Goal: Complete application form

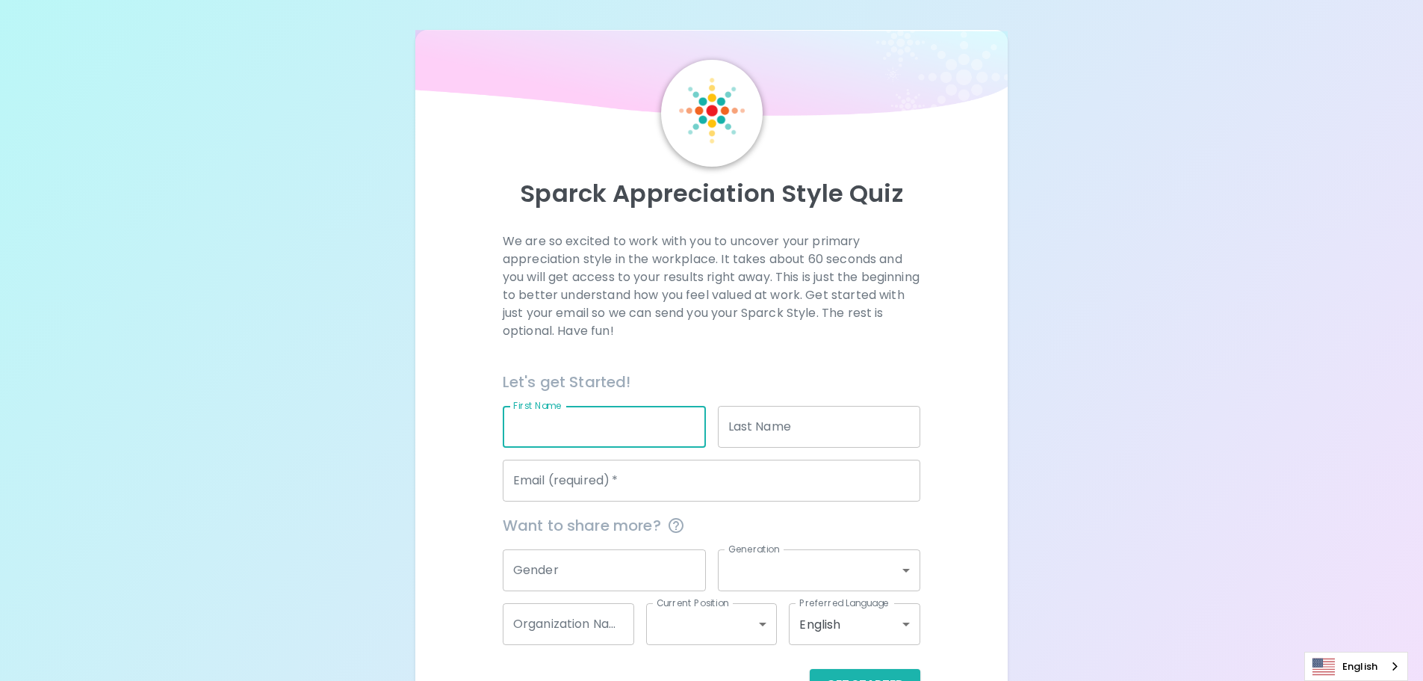
click at [557, 424] on input "First Name" at bounding box center [604, 427] width 203 height 42
type input "ญ"
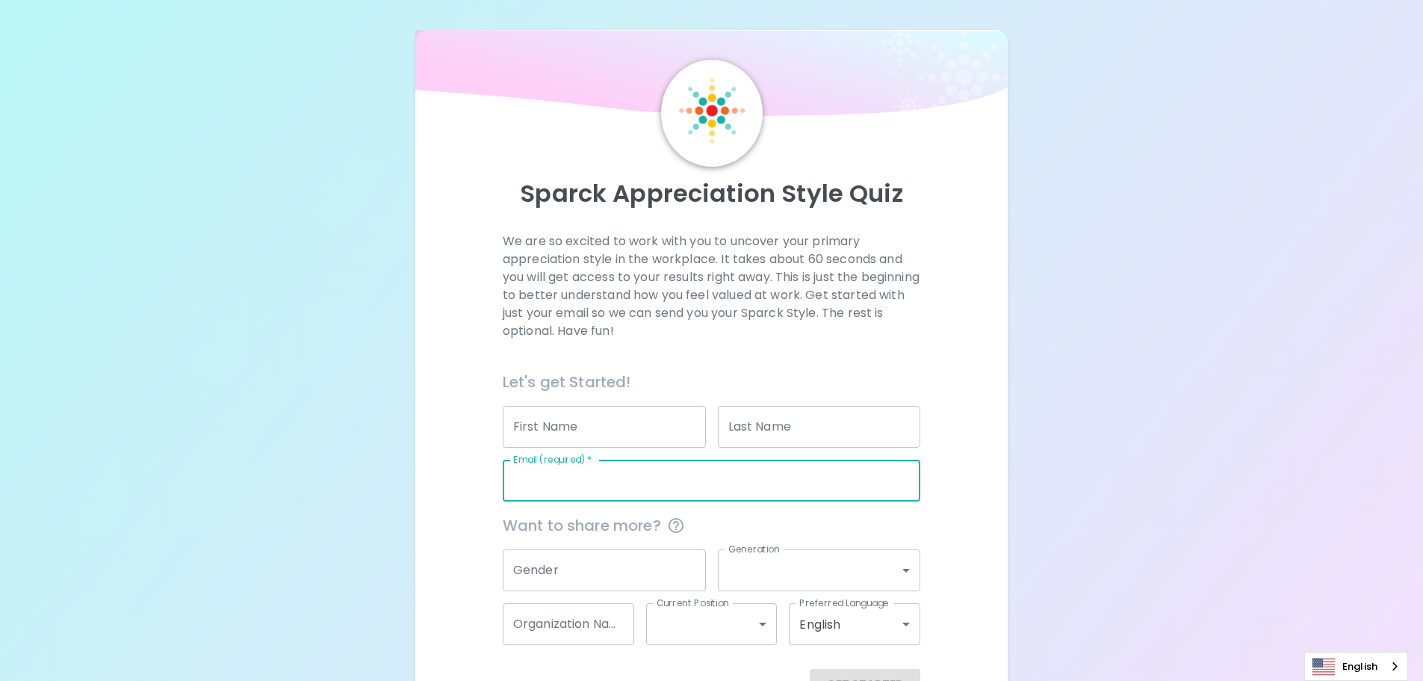
click at [722, 484] on input "Email (required)   *" at bounding box center [712, 480] width 418 height 42
type input "[EMAIL_ADDRESS][DOMAIN_NAME]"
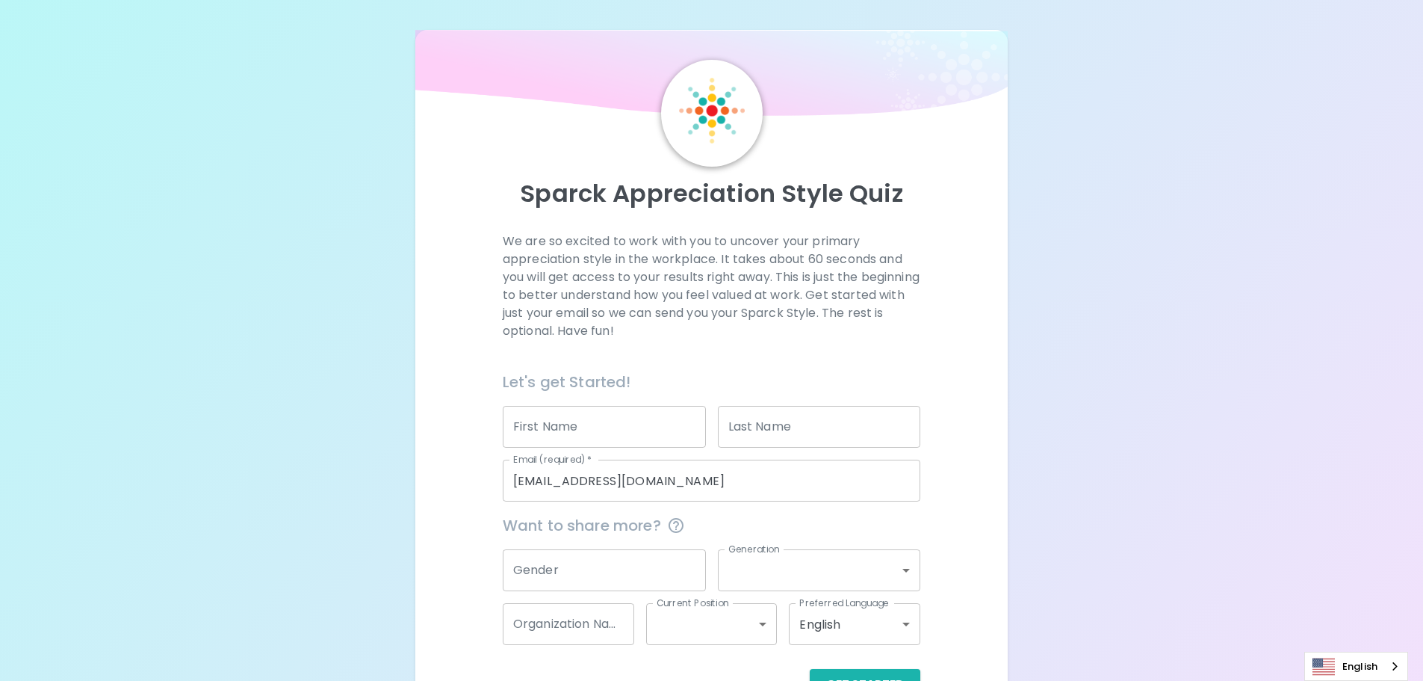
click at [463, 554] on div "We are so excited to work with you to uncover your primary appreciation style i…" at bounding box center [711, 466] width 557 height 468
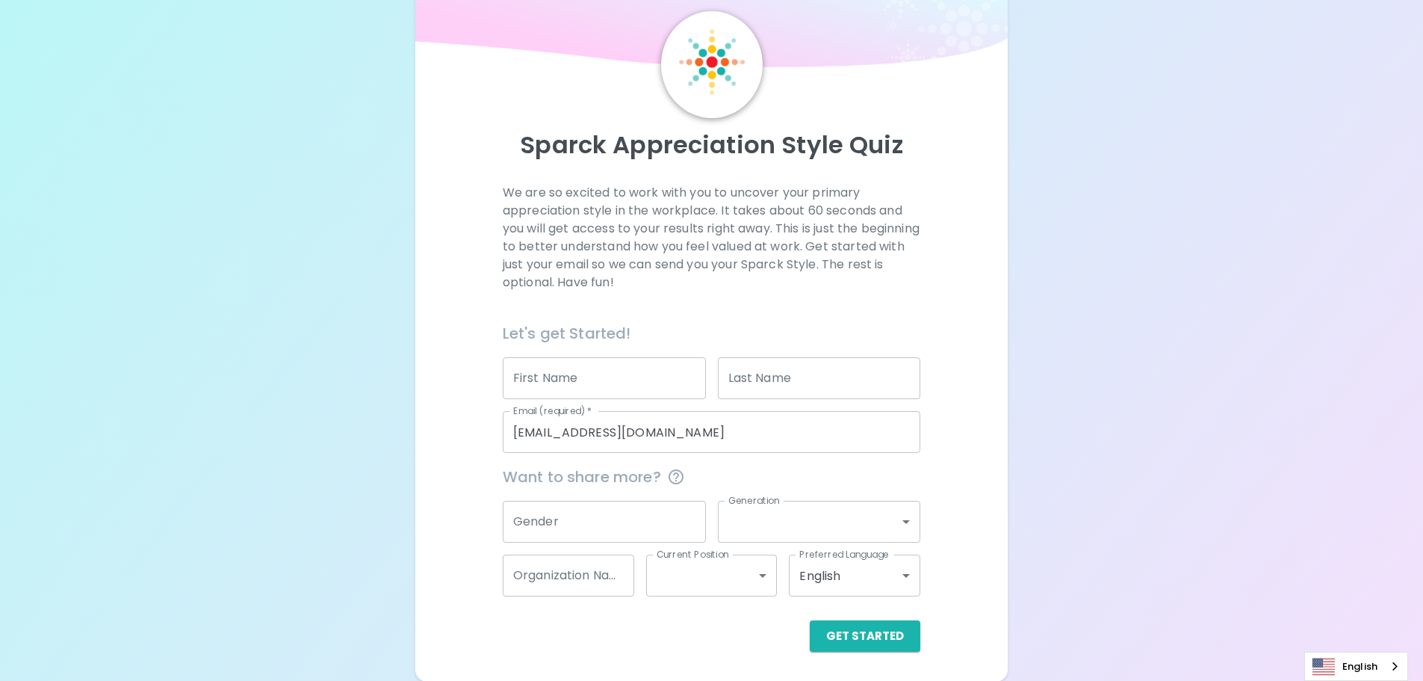
scroll to position [49, 0]
click at [901, 520] on body "Sparck Appreciation Style Quiz We are so excited to work with you to uncover yo…" at bounding box center [717, 316] width 1434 height 730
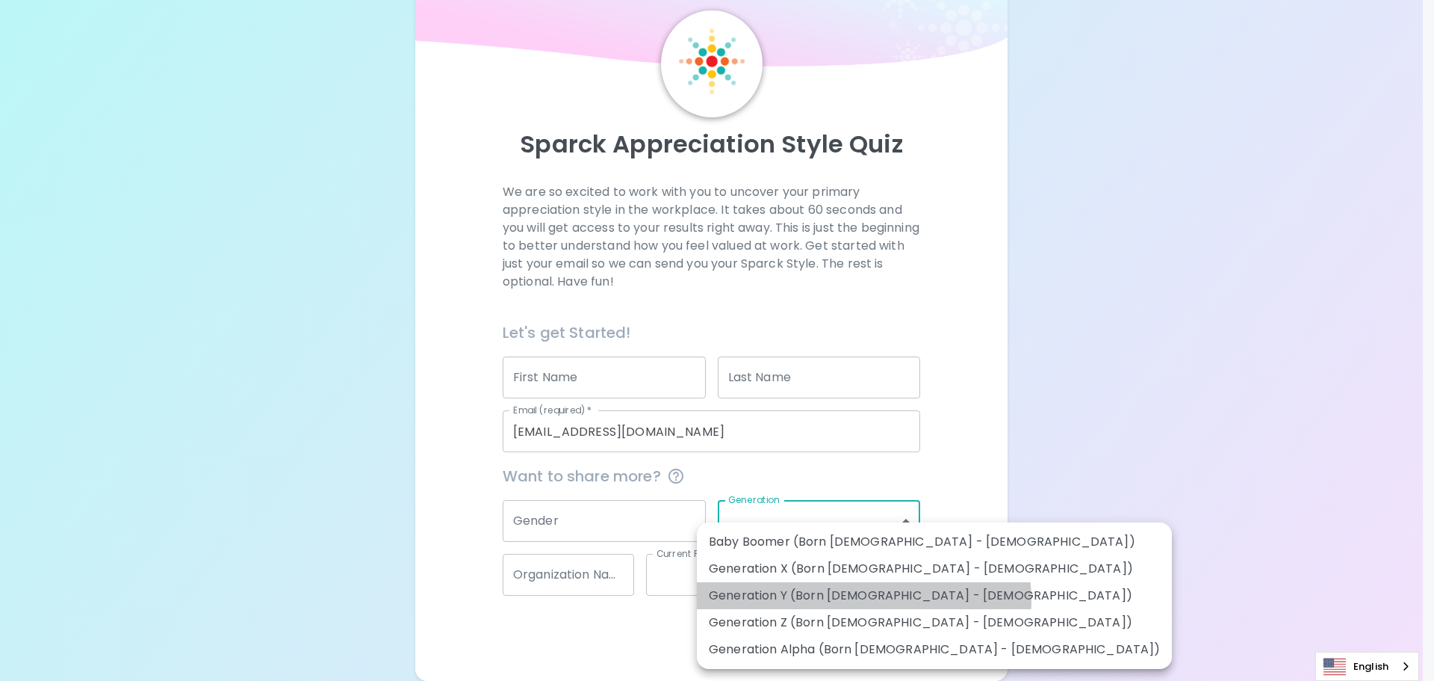
click at [864, 600] on li "Generation Y (Born [DEMOGRAPHIC_DATA] - [DEMOGRAPHIC_DATA])" at bounding box center [934, 595] width 475 height 27
type input "generation_y"
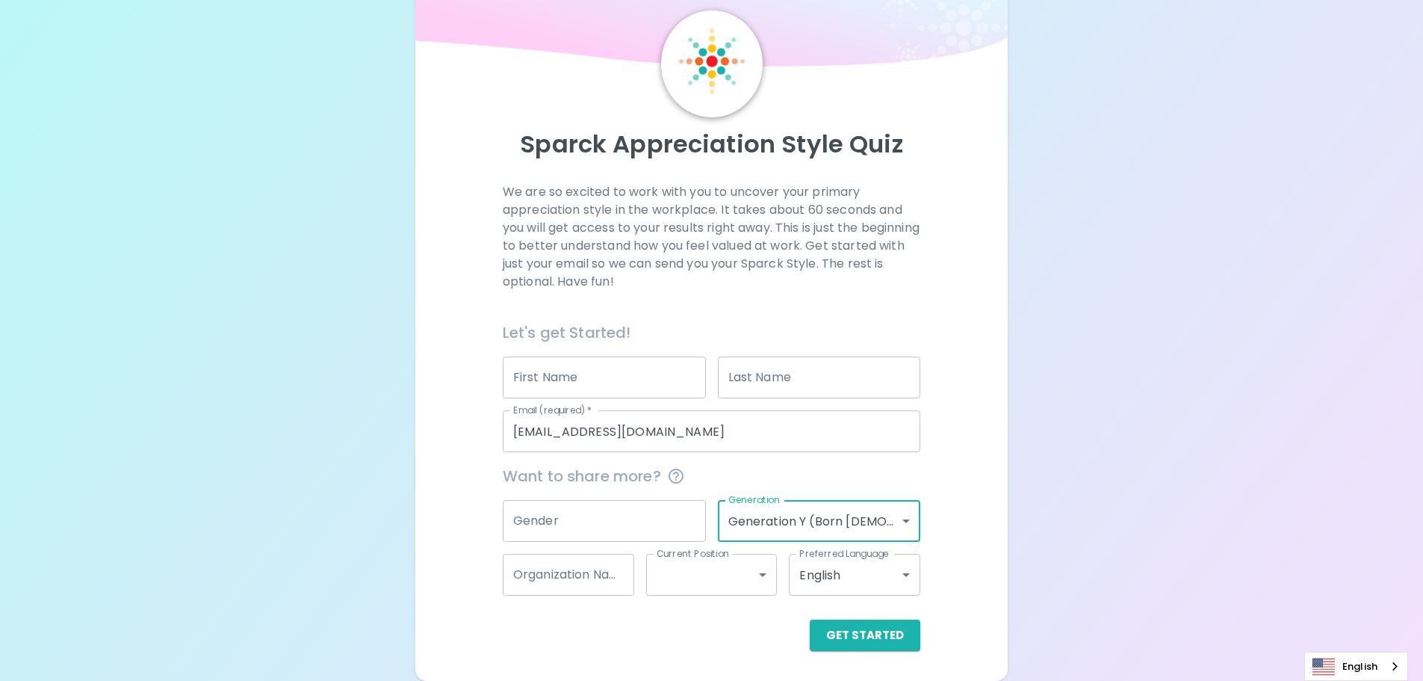
click at [583, 571] on input "Organization Name" at bounding box center [568, 575] width 131 height 42
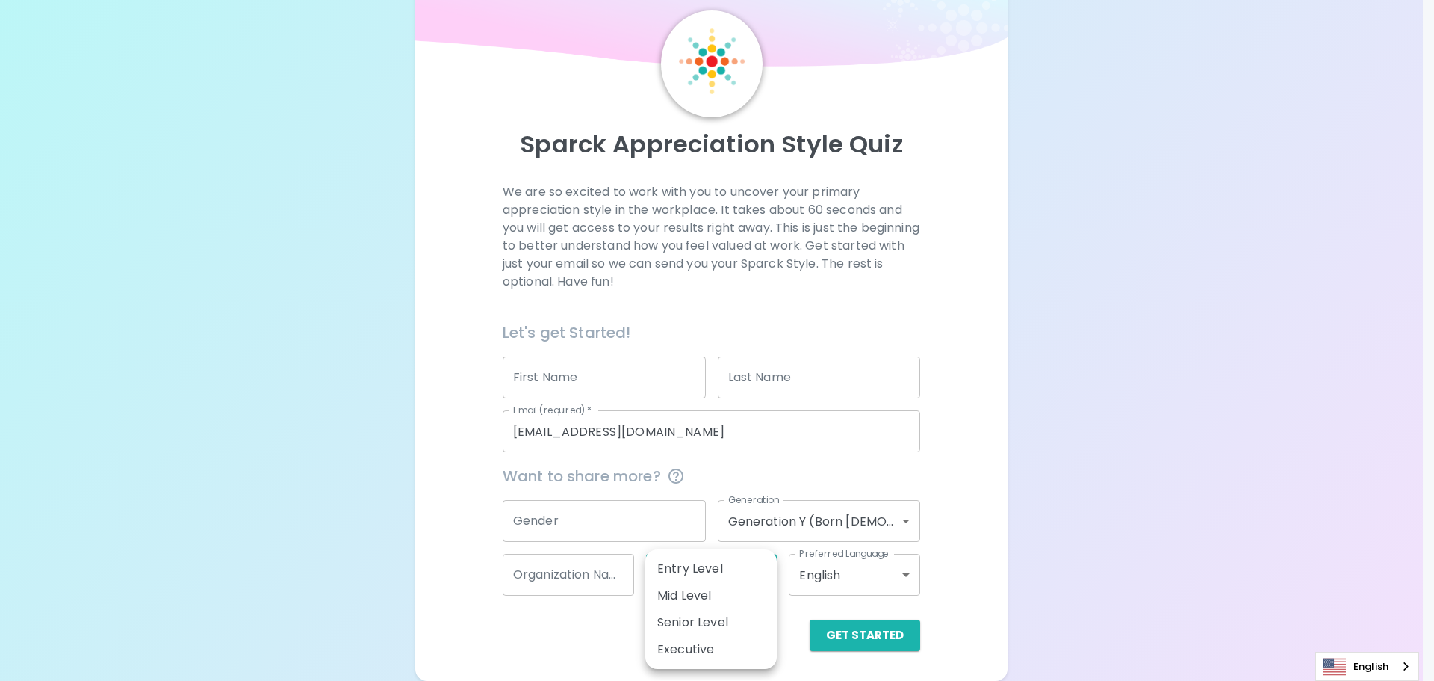
click at [701, 584] on body "Sparck Appreciation Style Quiz We are so excited to work with you to uncover yo…" at bounding box center [717, 316] width 1434 height 730
click at [539, 624] on div at bounding box center [717, 340] width 1434 height 681
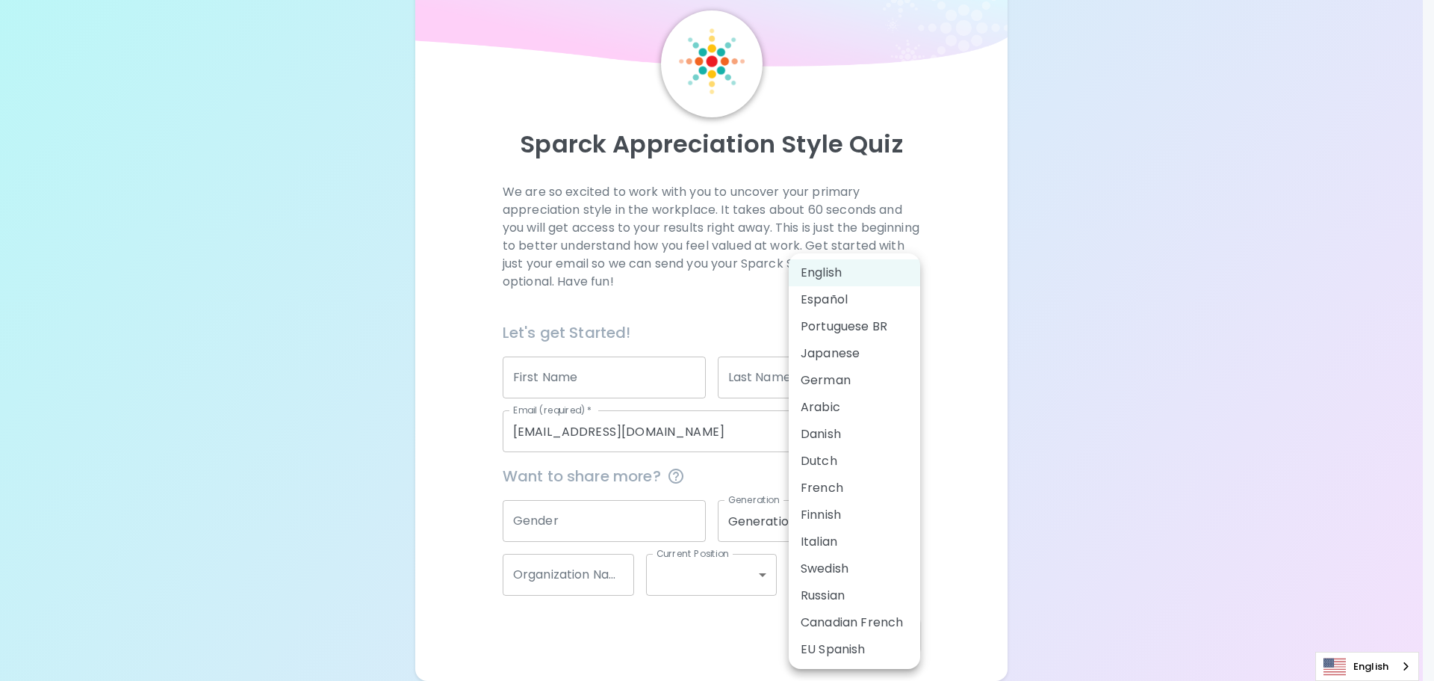
click at [910, 580] on body "Sparck Appreciation Style Quiz We are so excited to work with you to uncover yo…" at bounding box center [717, 316] width 1434 height 730
click at [584, 651] on div at bounding box center [717, 340] width 1434 height 681
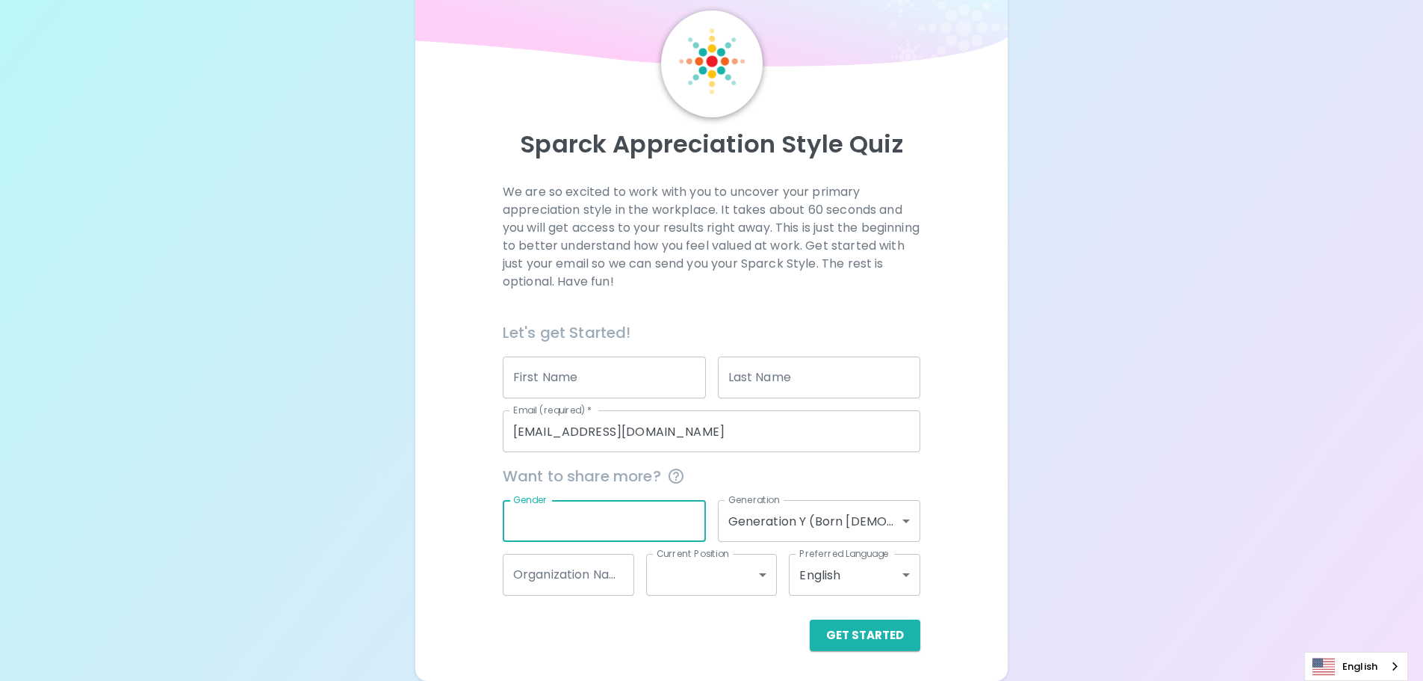
click at [628, 522] on input "Gender" at bounding box center [604, 521] width 203 height 42
click at [991, 471] on div "Sparck Appreciation Style Quiz We are so excited to work with you to uncover yo…" at bounding box center [711, 331] width 593 height 700
click at [621, 641] on div "Get Started" at bounding box center [712, 634] width 418 height 31
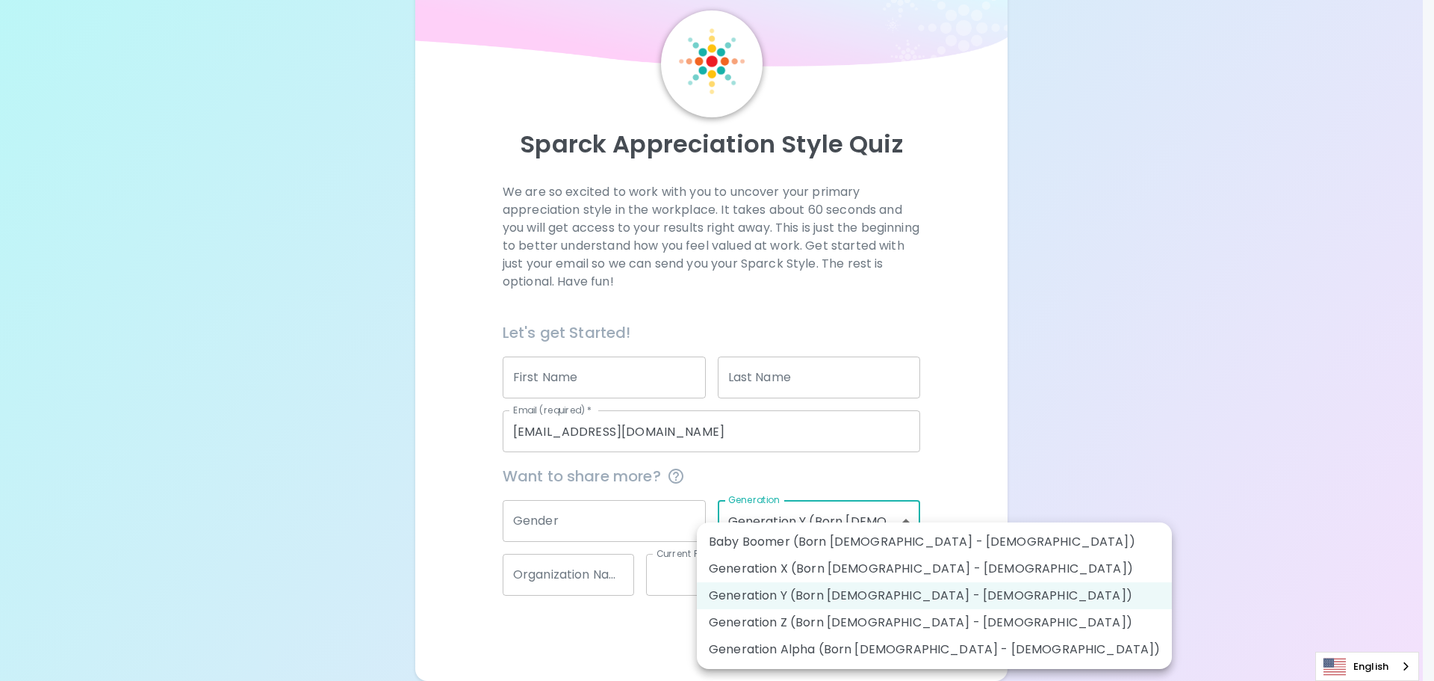
click at [792, 521] on body "Sparck Appreciation Style Quiz We are so excited to work with you to uncover yo…" at bounding box center [717, 316] width 1434 height 730
click at [958, 450] on div at bounding box center [717, 340] width 1434 height 681
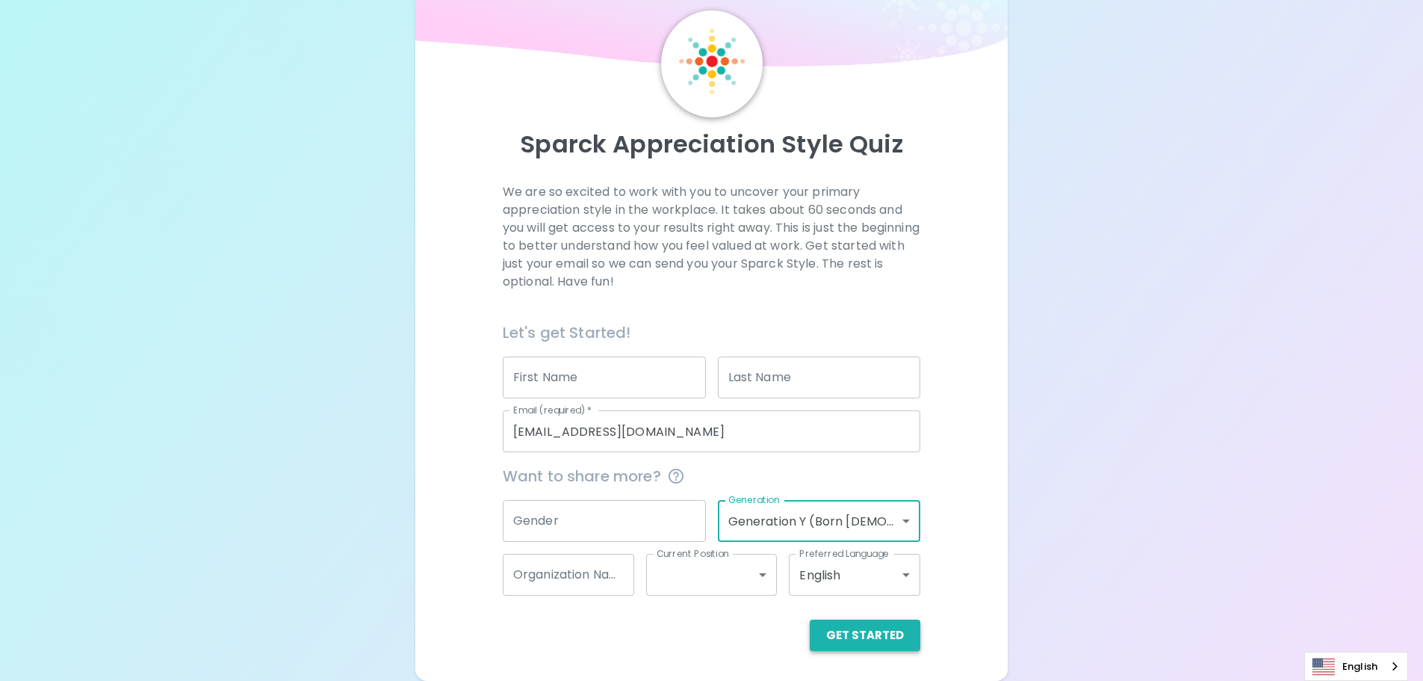
click at [878, 637] on button "Get Started" at bounding box center [865, 634] width 111 height 31
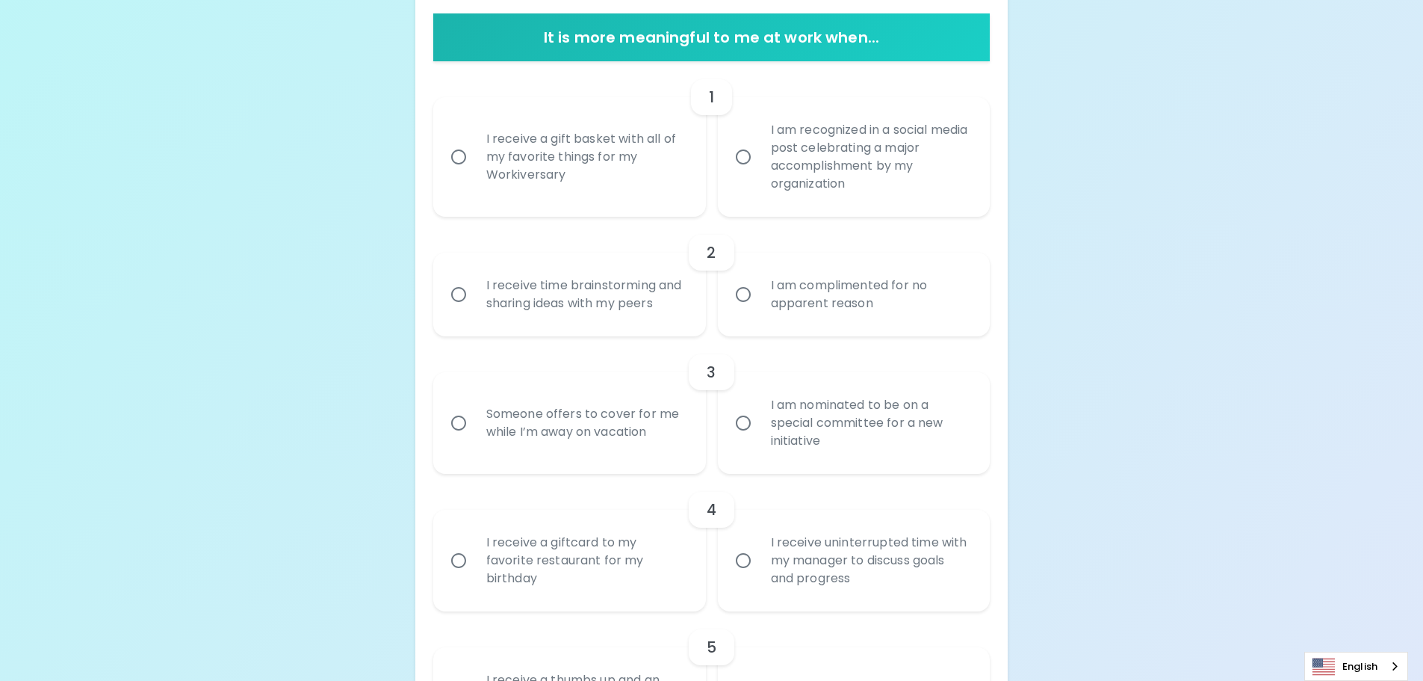
scroll to position [297, 0]
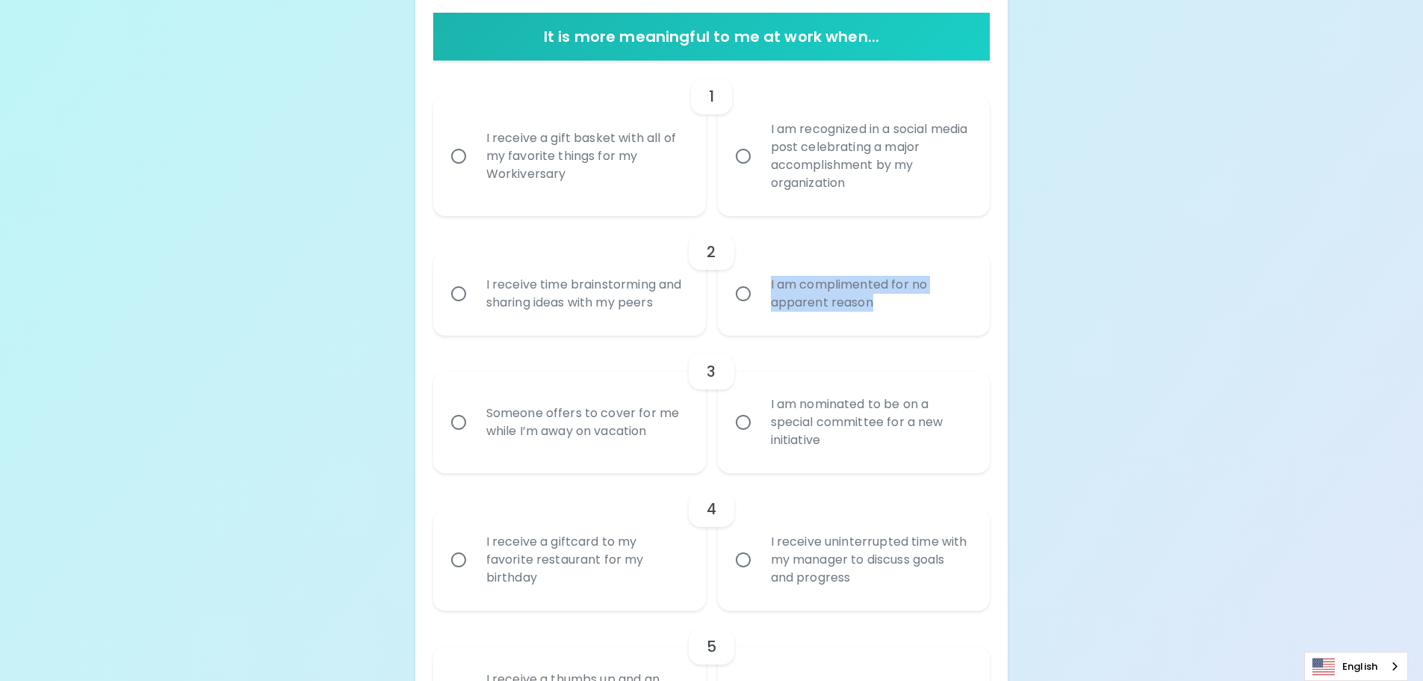
drag, startPoint x: 766, startPoint y: 285, endPoint x: 888, endPoint y: 306, distance: 124.3
click at [888, 306] on div "I am complimented for no apparent reason" at bounding box center [870, 294] width 223 height 72
copy div "I am complimented for no apparent reason"
click at [465, 290] on input "I receive time brainstorming and sharing ideas with my peers" at bounding box center [458, 293] width 31 height 31
radio input "true"
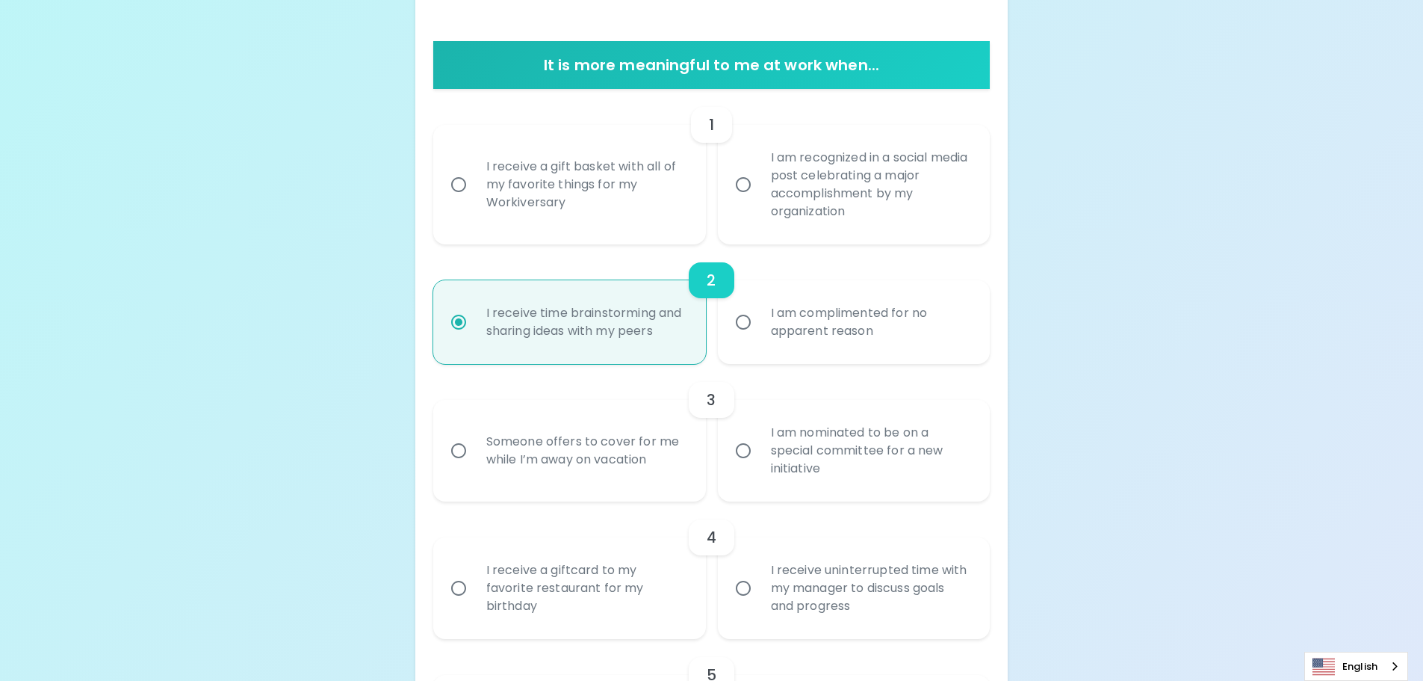
scroll to position [268, 0]
click at [768, 195] on div "I am recognized in a social media post celebrating a major accomplishment by my…" at bounding box center [870, 185] width 223 height 108
click at [759, 195] on input "I am recognized in a social media post celebrating a major accomplishment by my…" at bounding box center [743, 185] width 31 height 31
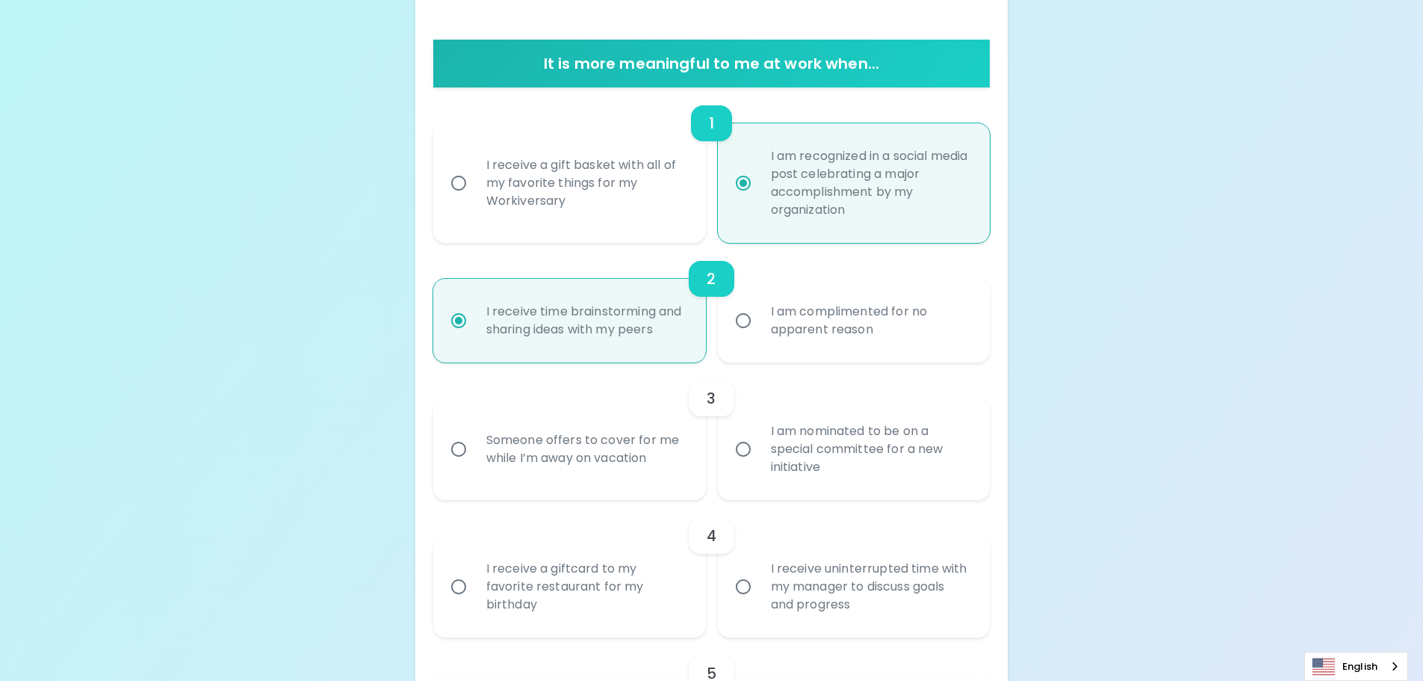
scroll to position [388, 0]
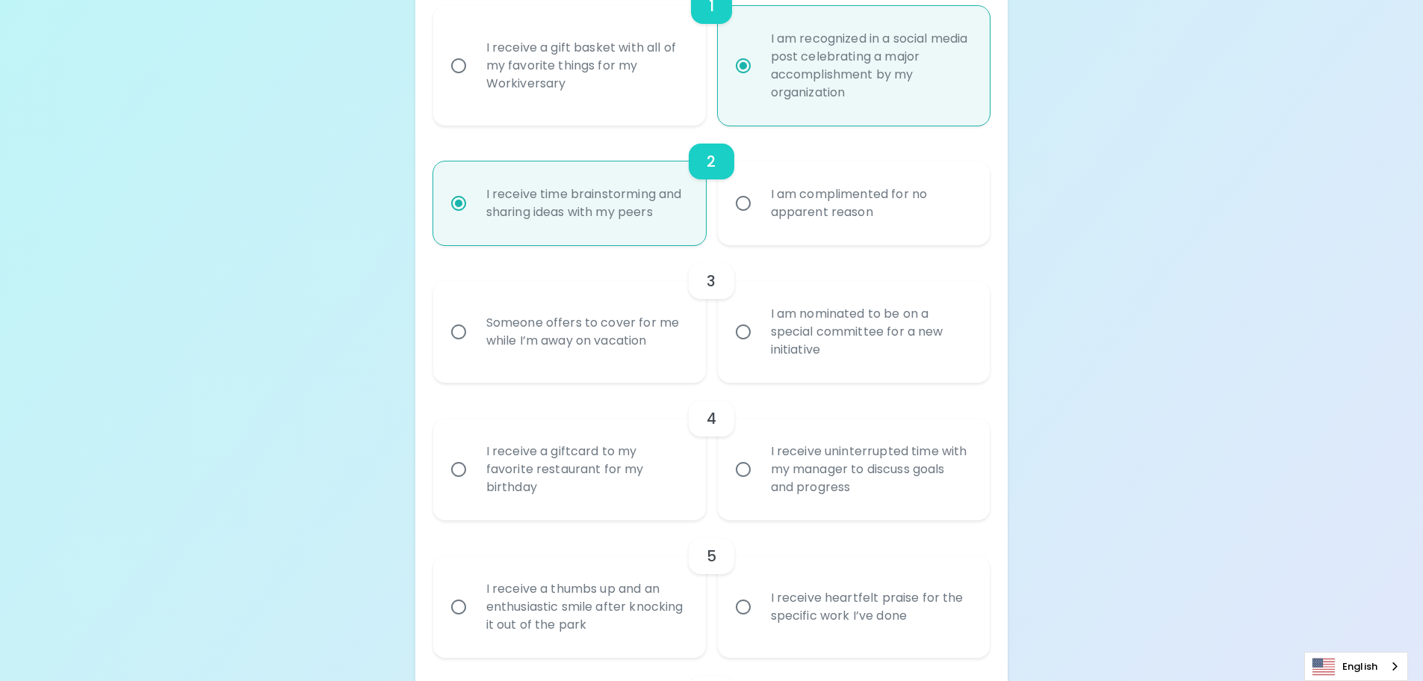
radio input "true"
click at [805, 352] on div "I am nominated to be on a special committee for a new initiative" at bounding box center [870, 332] width 223 height 90
click at [759, 347] on input "I am nominated to be on a special committee for a new initiative" at bounding box center [743, 331] width 31 height 31
radio input "true"
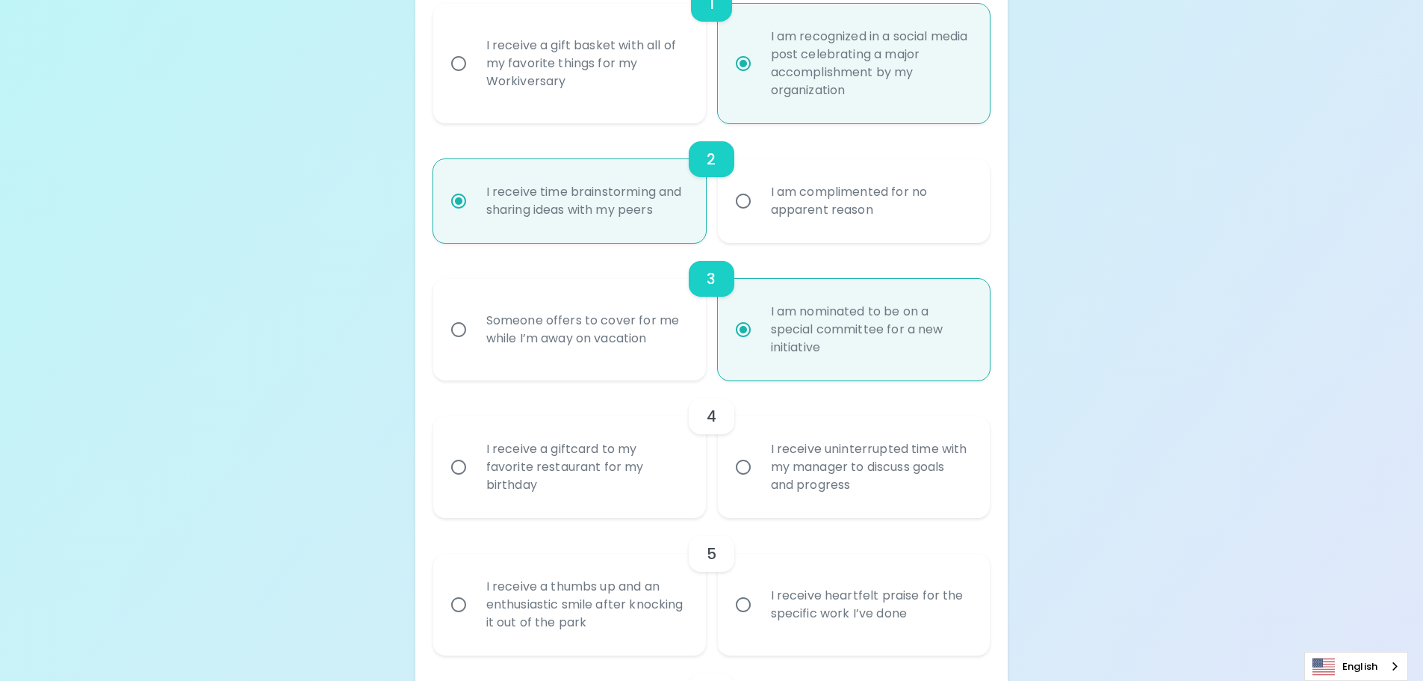
scroll to position [507, 0]
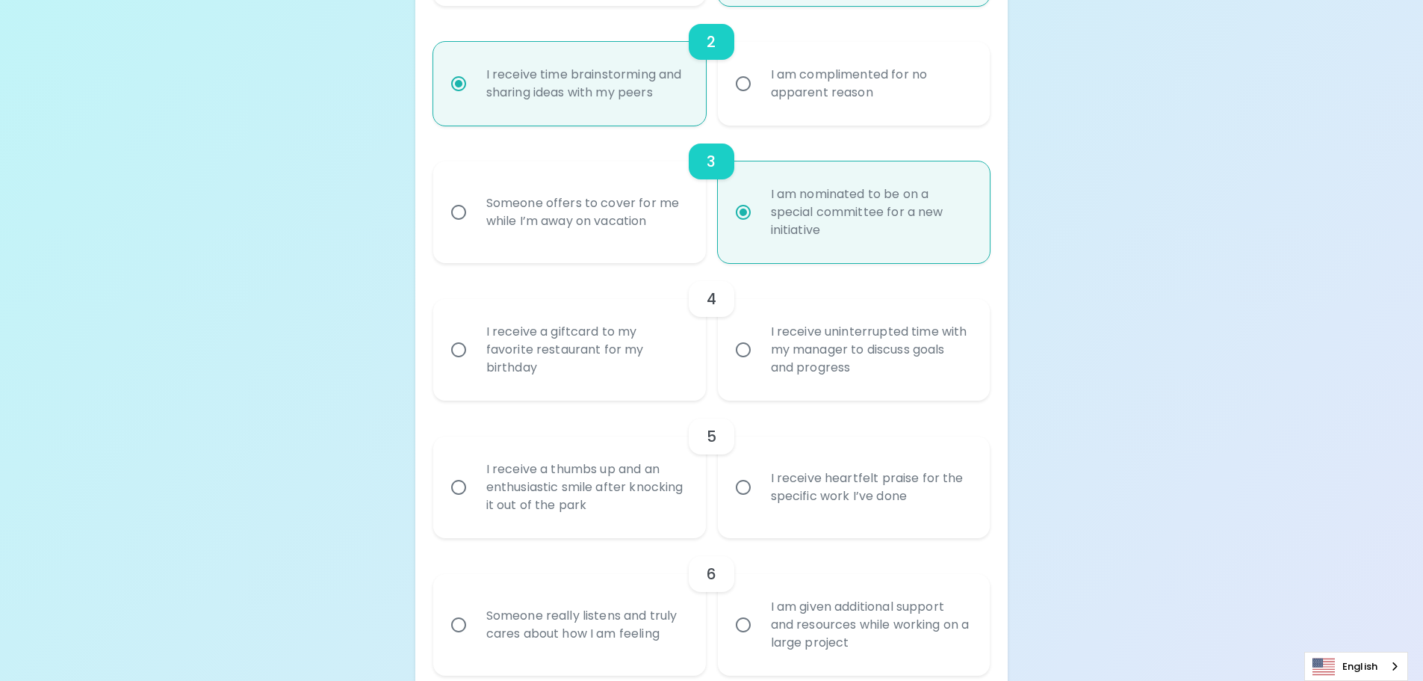
radio input "true"
click at [845, 339] on div "I receive uninterrupted time with my manager to discuss goals and progress" at bounding box center [870, 350] width 223 height 90
click at [759, 339] on input "I receive uninterrupted time with my manager to discuss goals and progress" at bounding box center [743, 349] width 31 height 31
radio input "false"
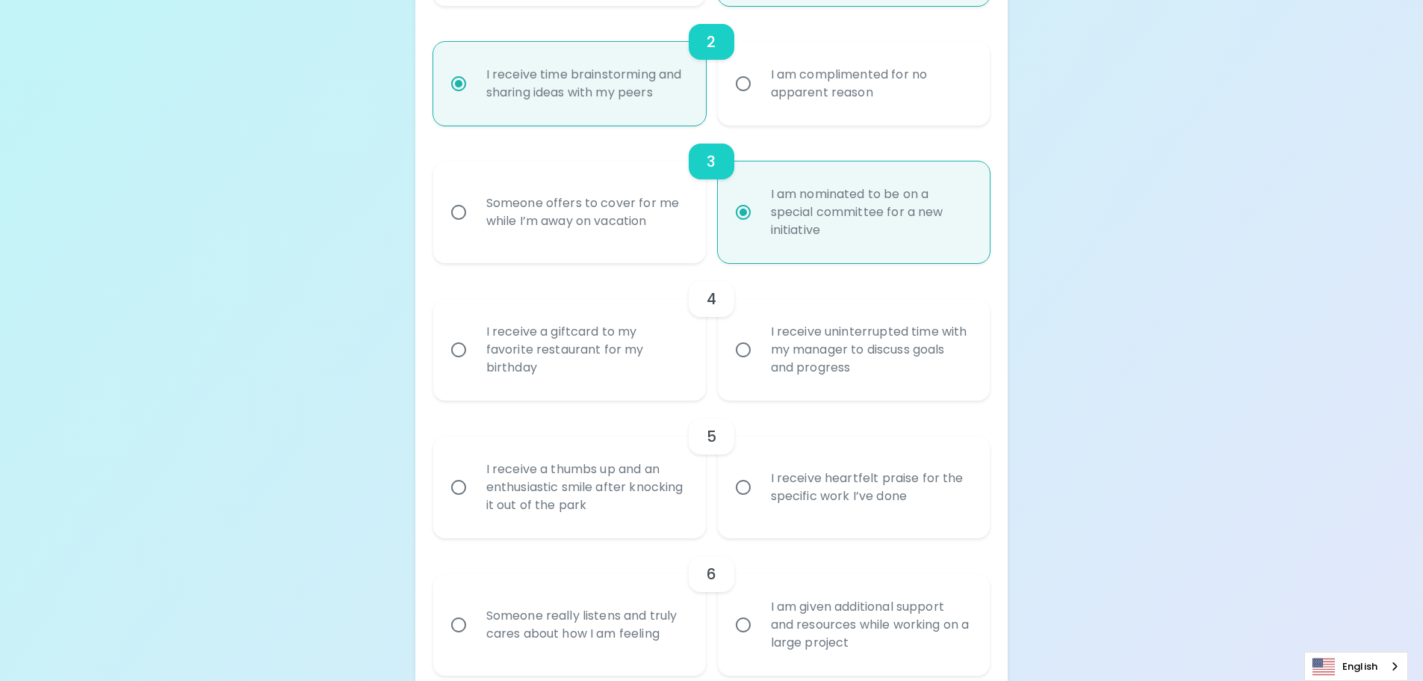
radio input "false"
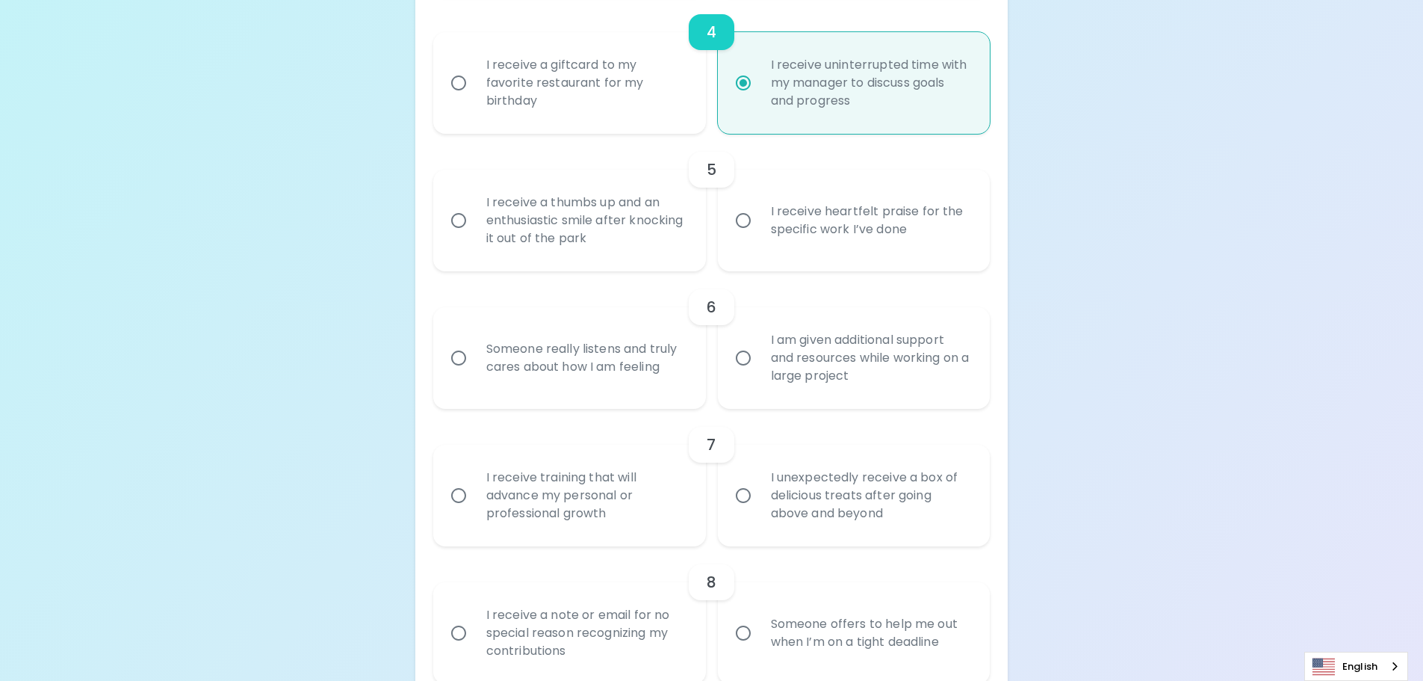
scroll to position [775, 0]
radio input "true"
click at [596, 359] on div "Someone really listens and truly cares about how I am feeling" at bounding box center [585, 357] width 223 height 72
click at [474, 359] on input "Someone really listens and truly cares about how I am feeling" at bounding box center [458, 356] width 31 height 31
radio input "false"
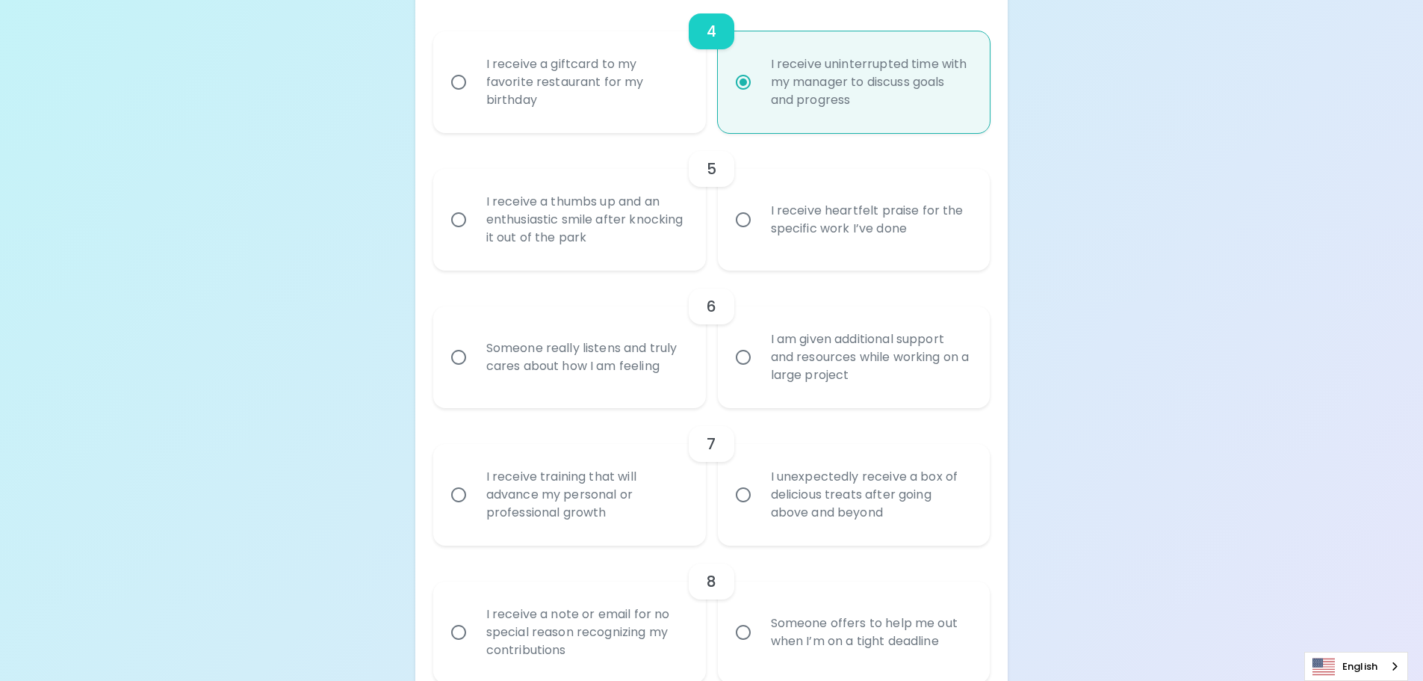
radio input "false"
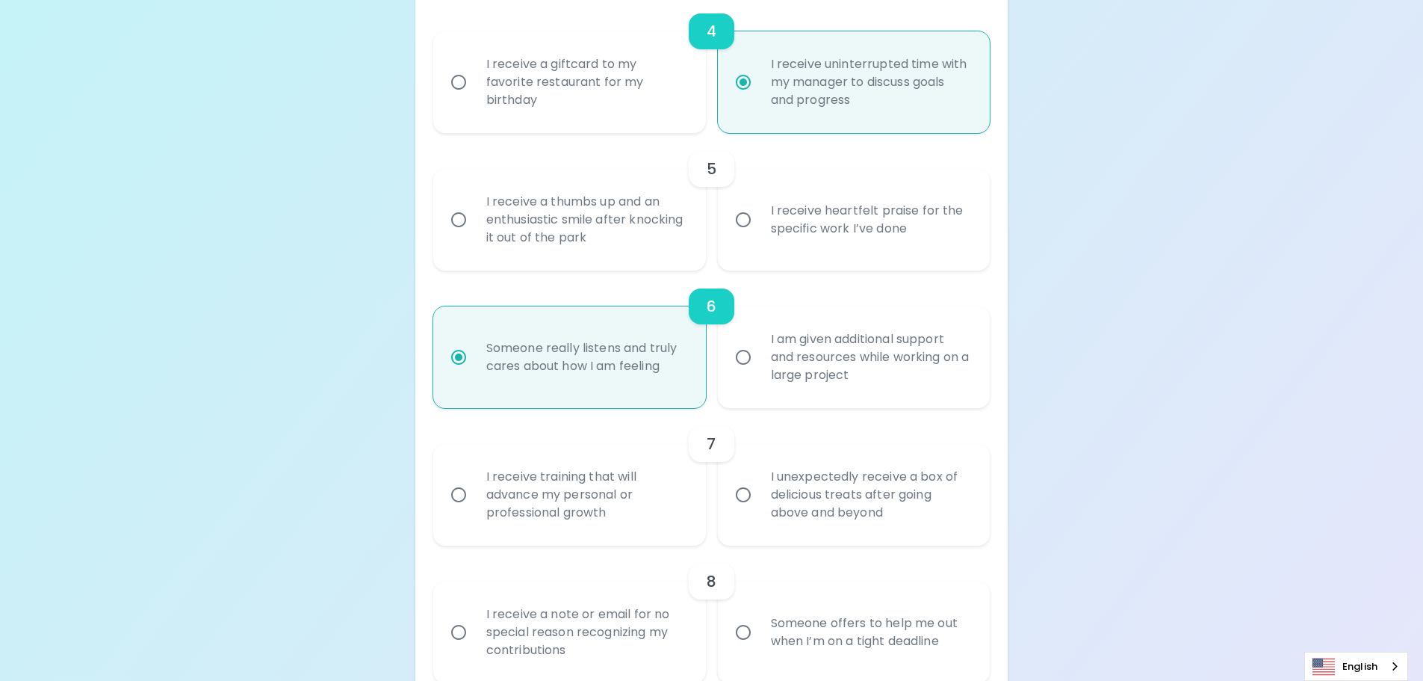
scroll to position [894, 0]
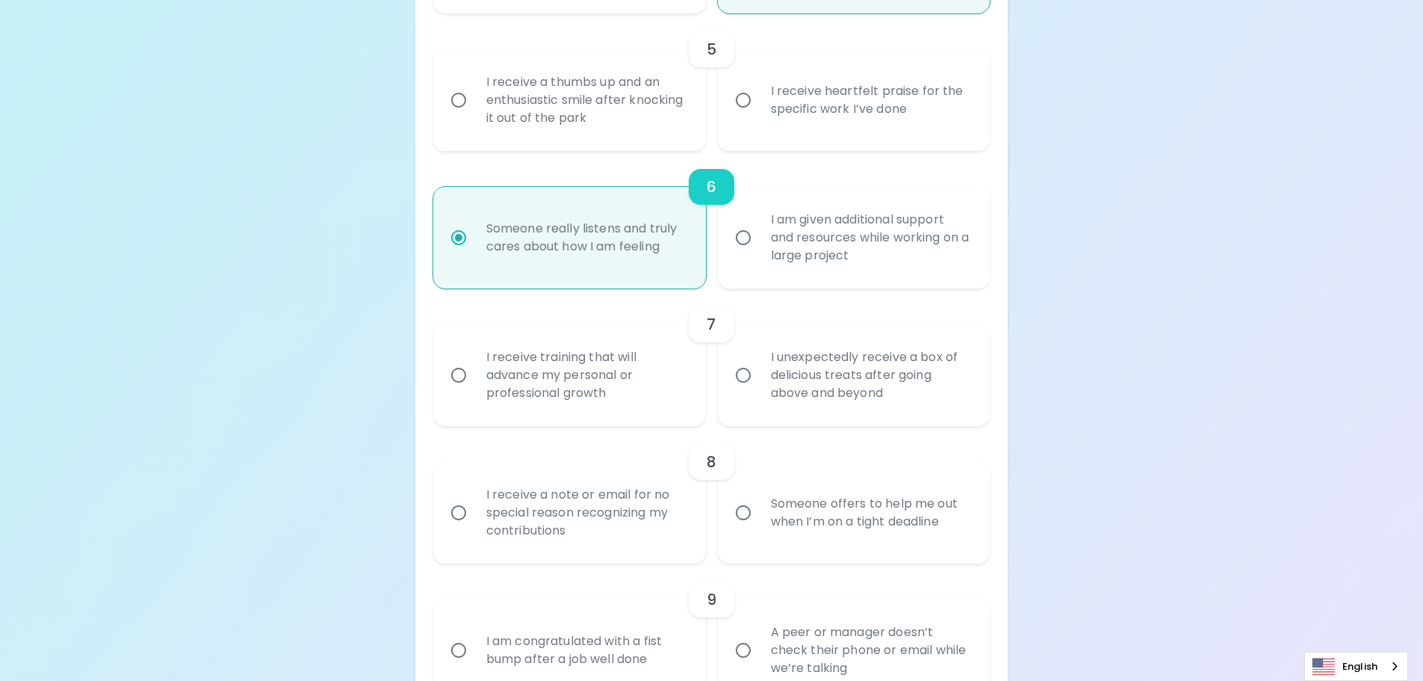
radio input "true"
drag, startPoint x: 1299, startPoint y: 335, endPoint x: 1300, endPoint y: 347, distance: 12.0
click at [1300, 335] on div "Uncover Your Sparck Appreciation Style This quick quiz will help you determine …" at bounding box center [711, 352] width 1423 height 2493
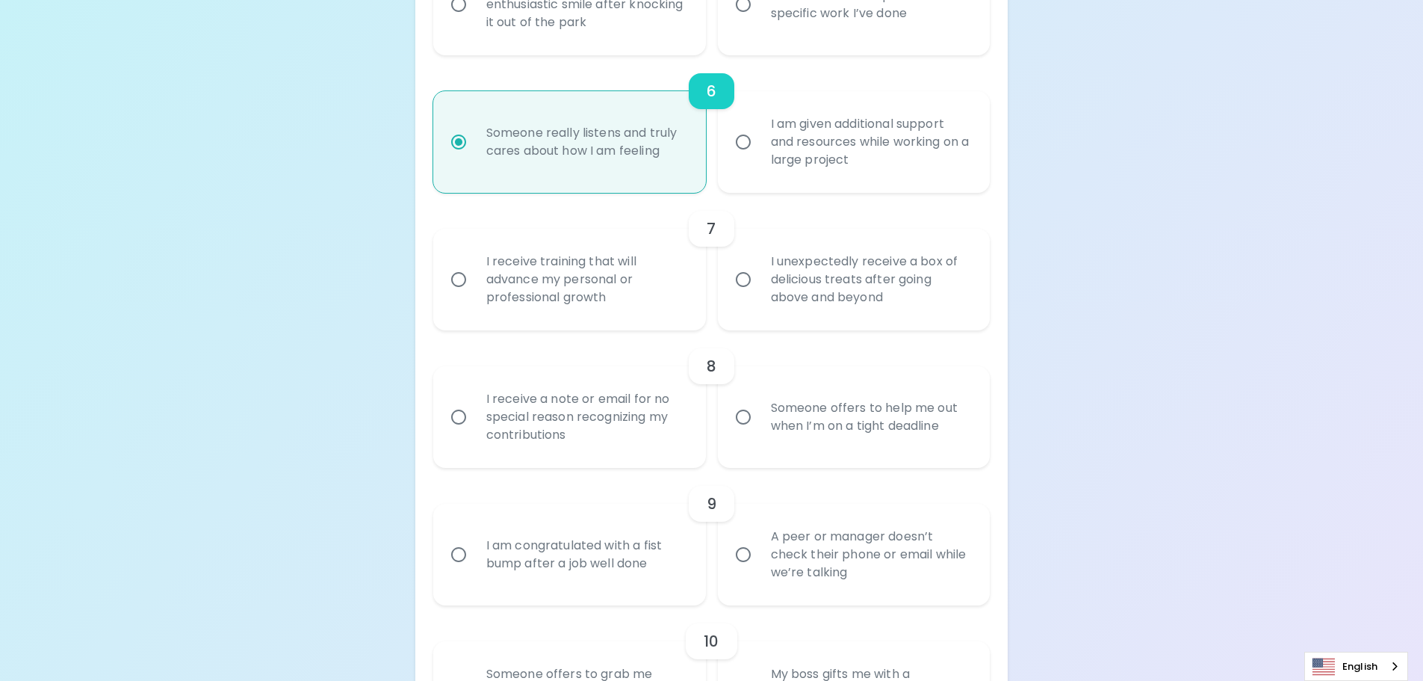
scroll to position [991, 0]
click at [580, 271] on div "I receive training that will advance my personal or professional growth" at bounding box center [585, 279] width 223 height 90
click at [474, 271] on input "I receive training that will advance my personal or professional growth" at bounding box center [458, 278] width 31 height 31
radio input "false"
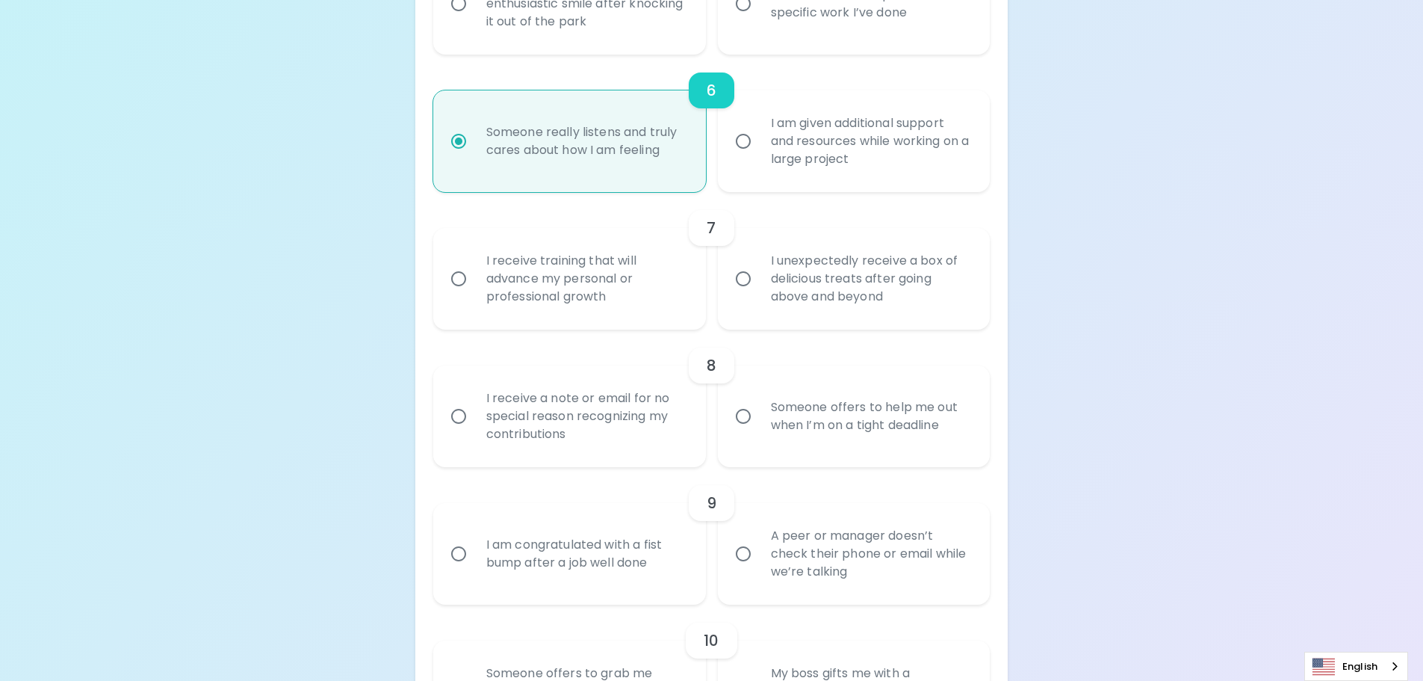
radio input "false"
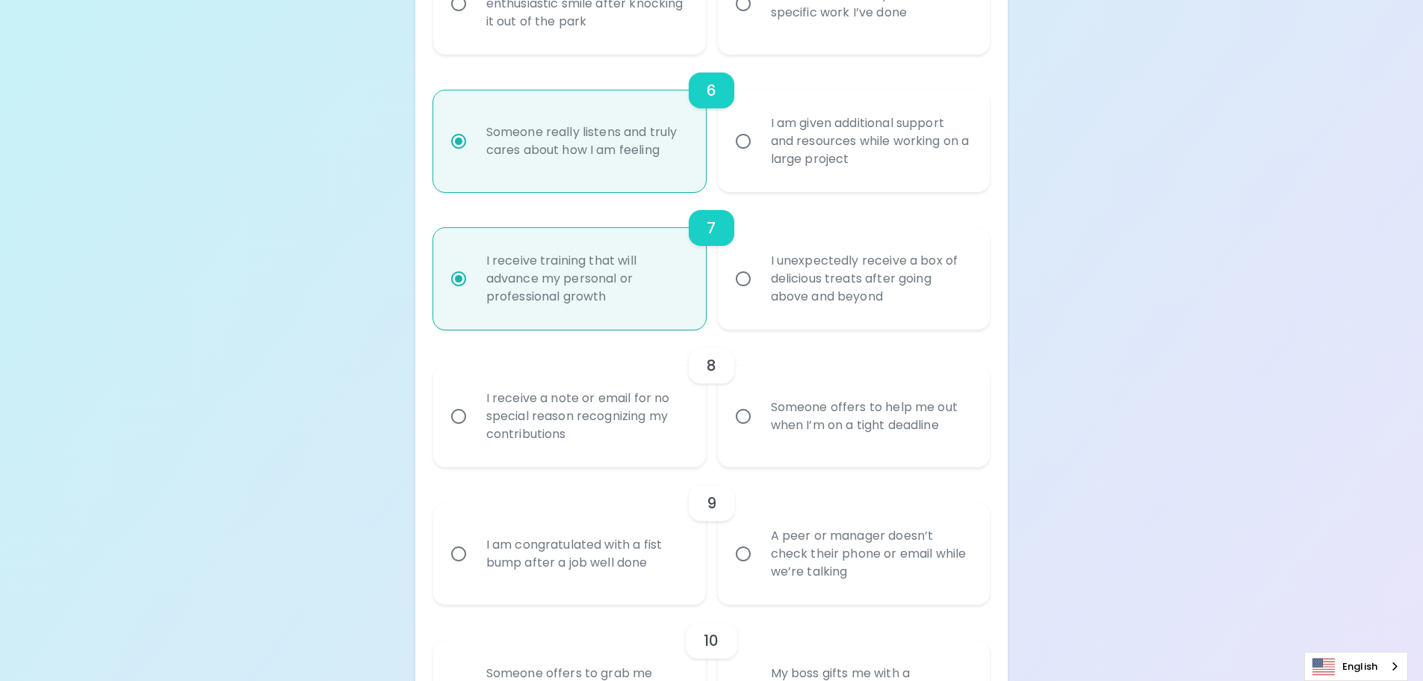
scroll to position [1110, 0]
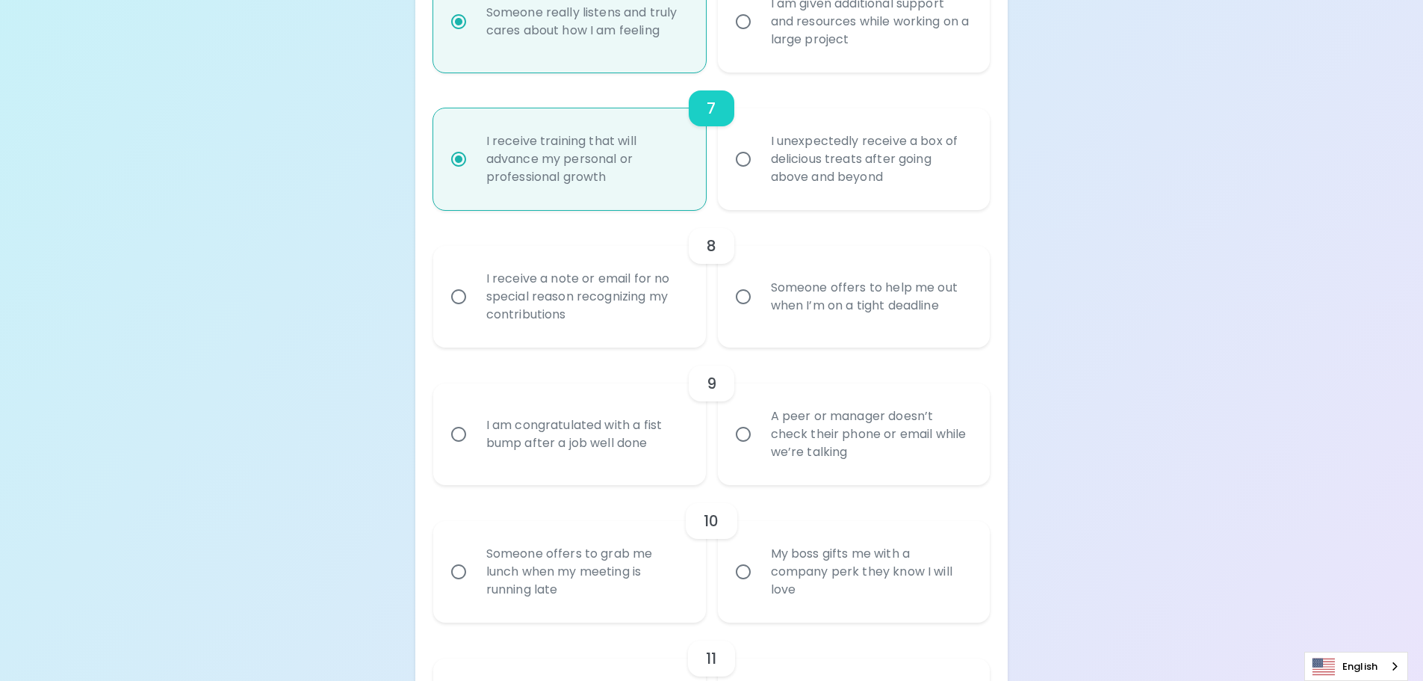
radio input "true"
click at [565, 306] on div "I receive a note or email for no special reason recognizing my contributions" at bounding box center [585, 297] width 223 height 90
click at [474, 306] on input "I receive a note or email for no special reason recognizing my contributions" at bounding box center [458, 296] width 31 height 31
radio input "false"
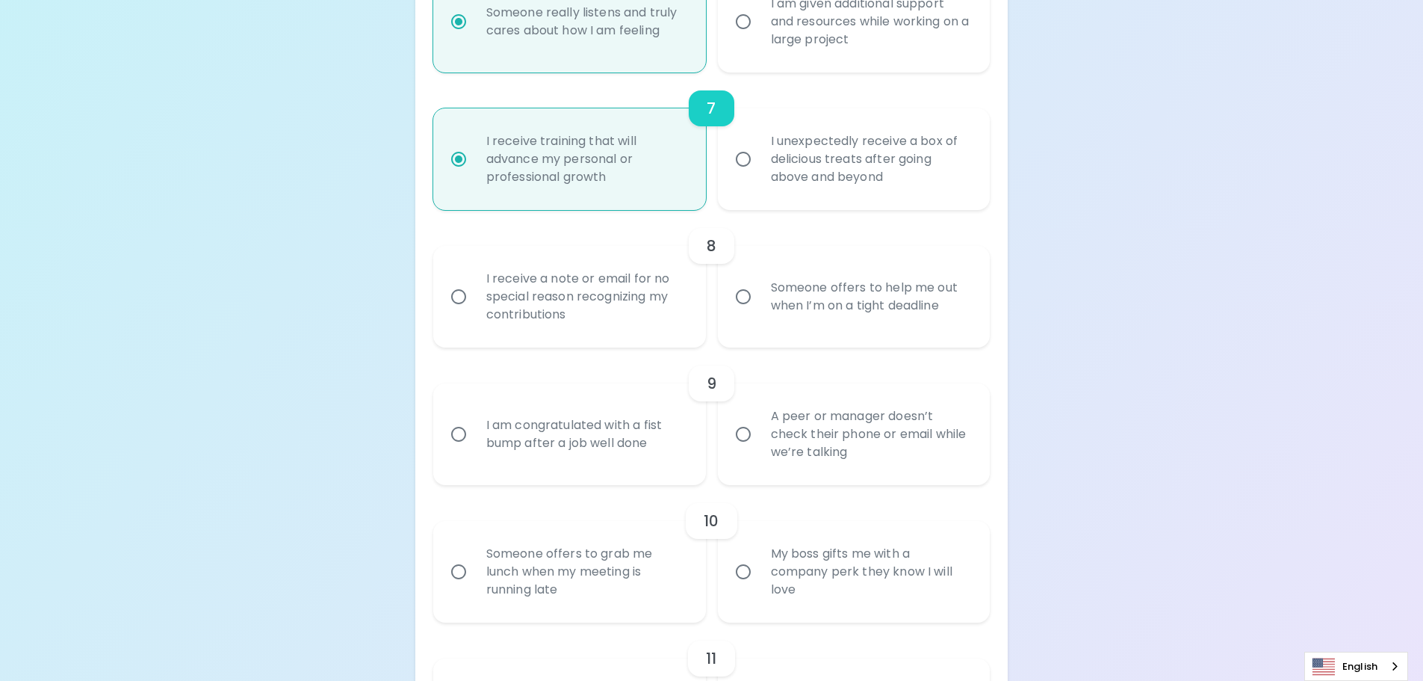
radio input "false"
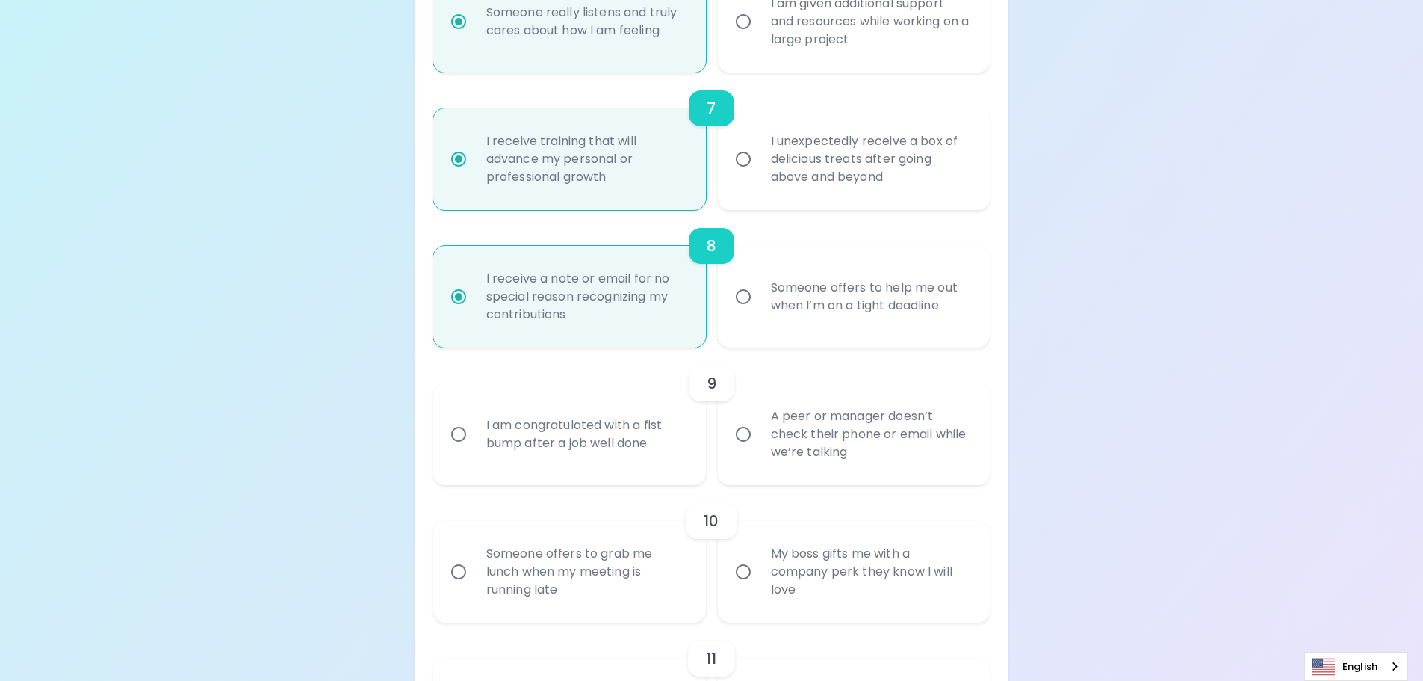
scroll to position [1230, 0]
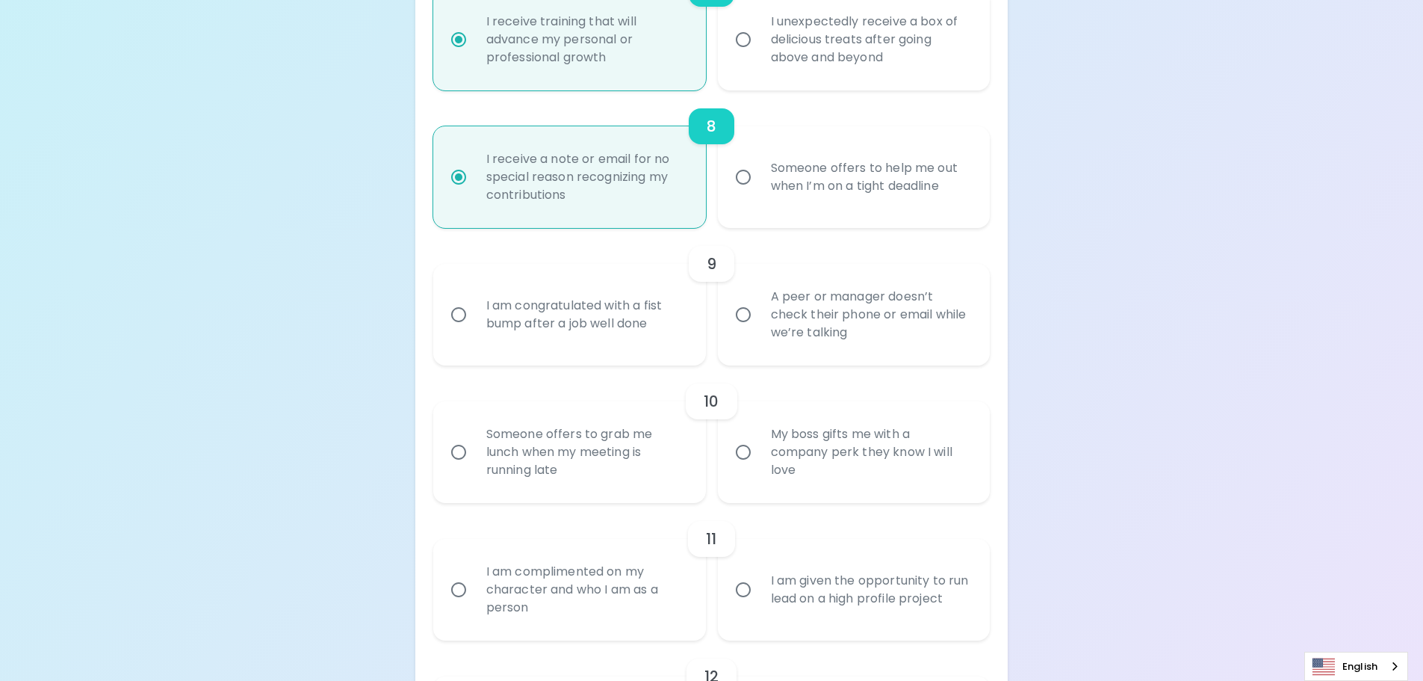
radio input "true"
click at [566, 330] on div "I am congratulated with a fist bump after a job well done" at bounding box center [585, 315] width 223 height 72
click at [474, 330] on input "I am congratulated with a fist bump after a job well done" at bounding box center [458, 314] width 31 height 31
radio input "false"
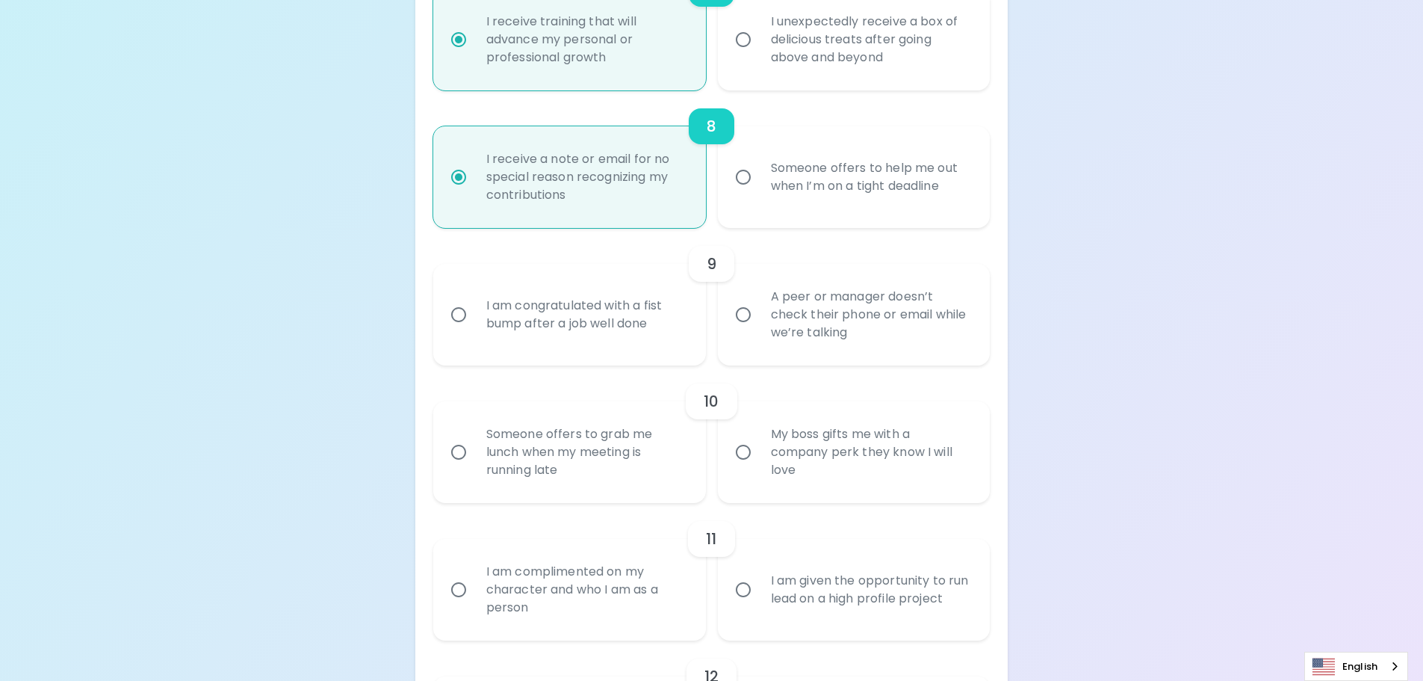
radio input "false"
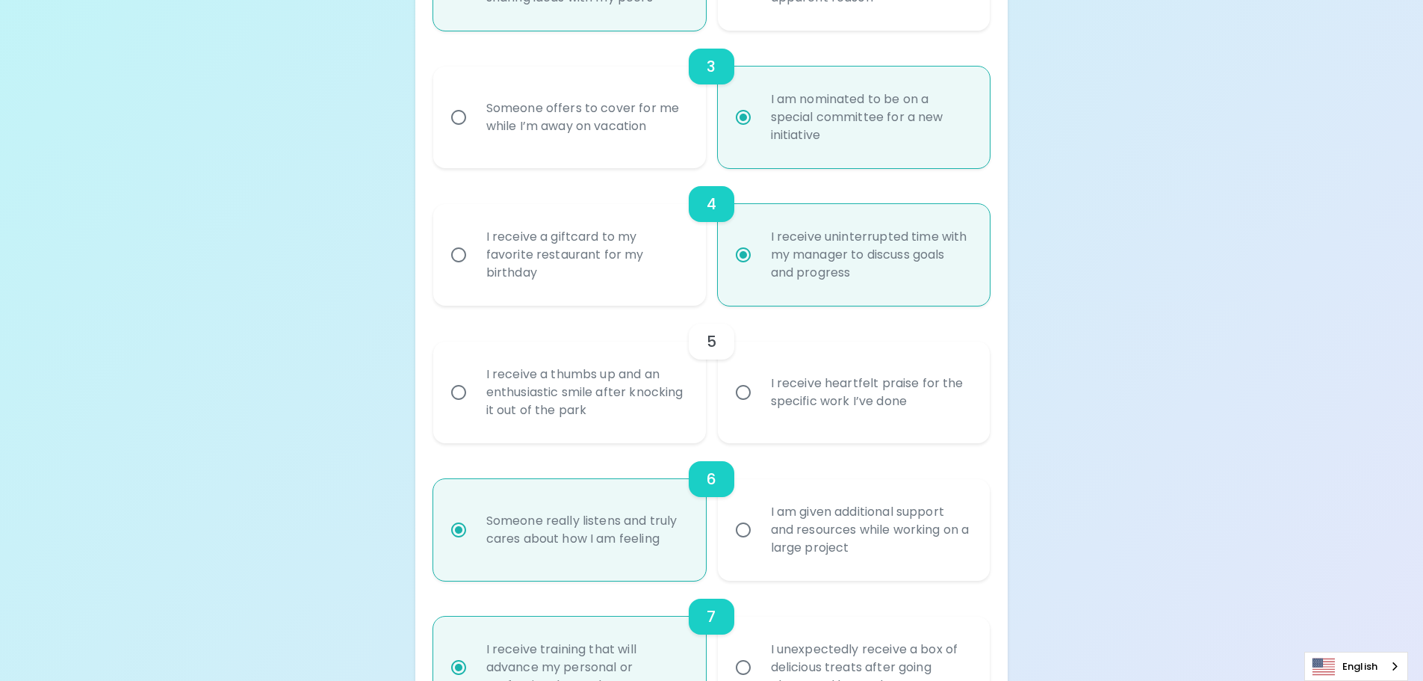
radio input "true"
click at [586, 396] on div "I receive a thumbs up and an enthusiastic smile after knocking it out of the pa…" at bounding box center [585, 392] width 223 height 90
click at [474, 396] on input "I receive a thumbs up and an enthusiastic smile after knocking it out of the pa…" at bounding box center [458, 392] width 31 height 31
radio input "false"
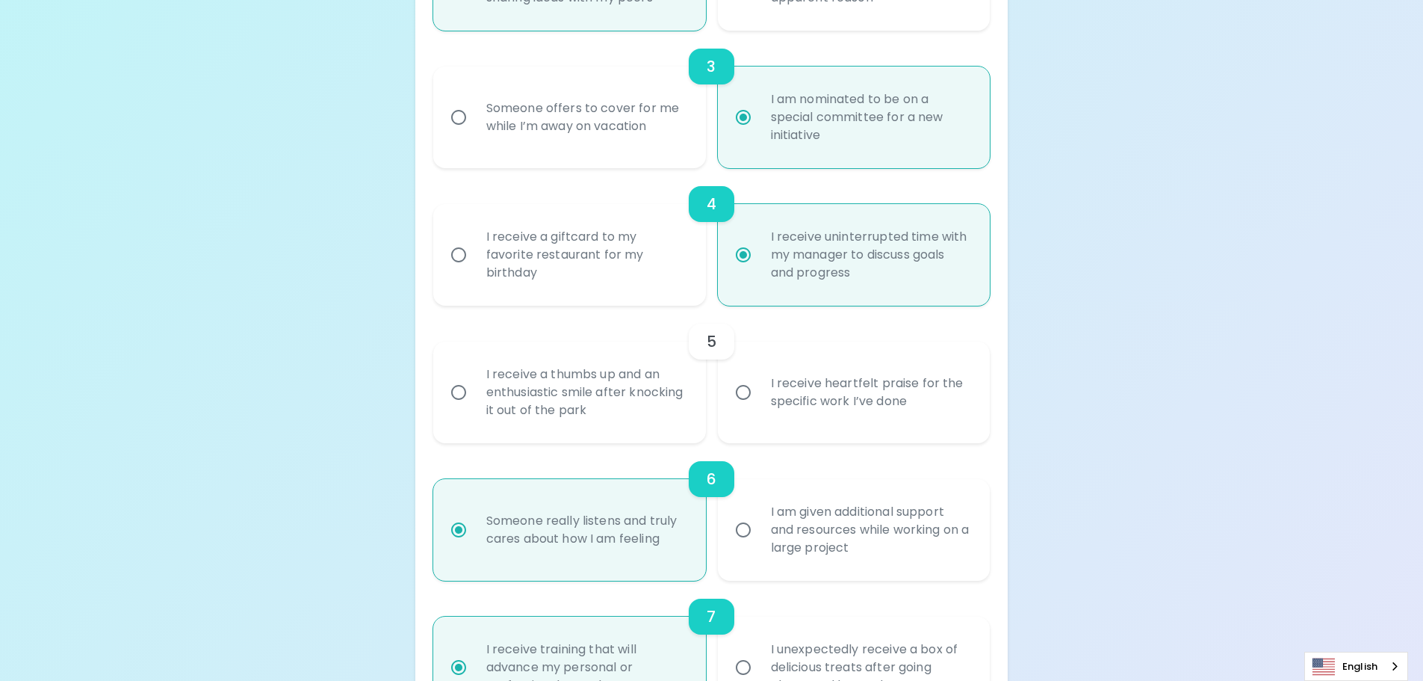
radio input "false"
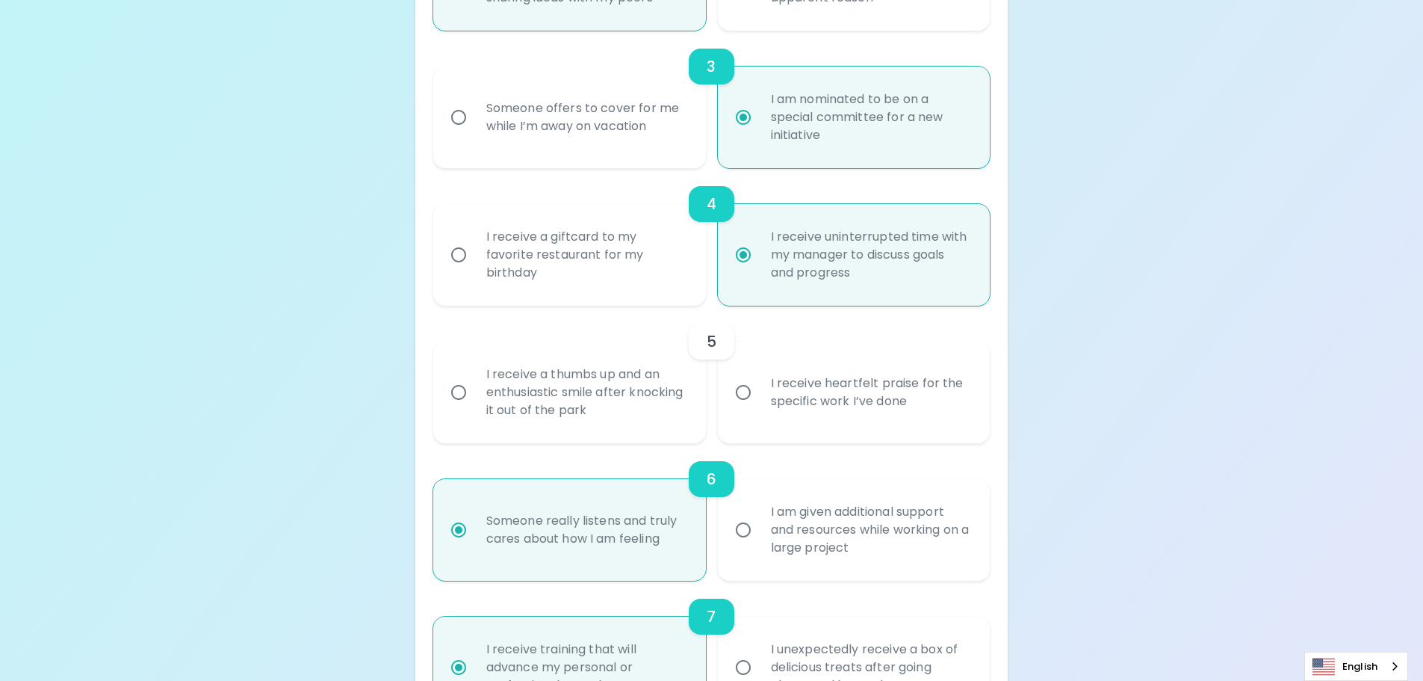
radio input "false"
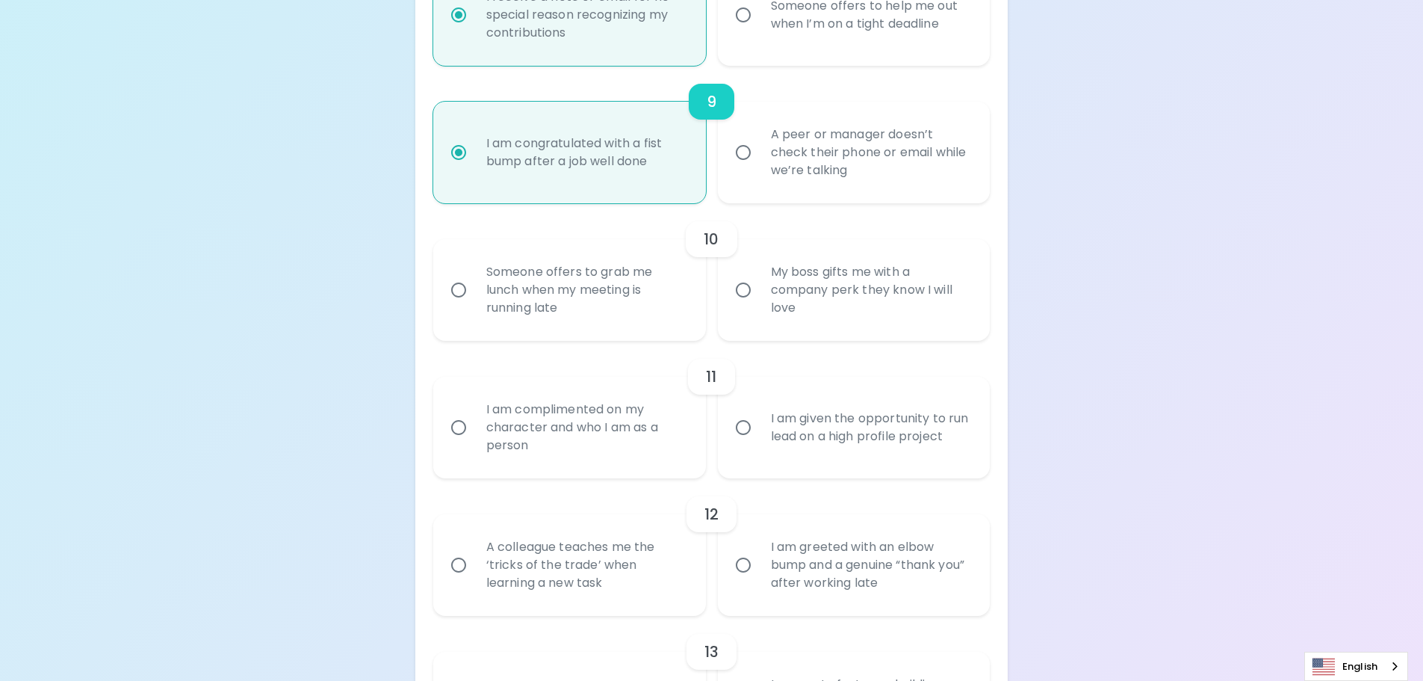
scroll to position [1392, 0]
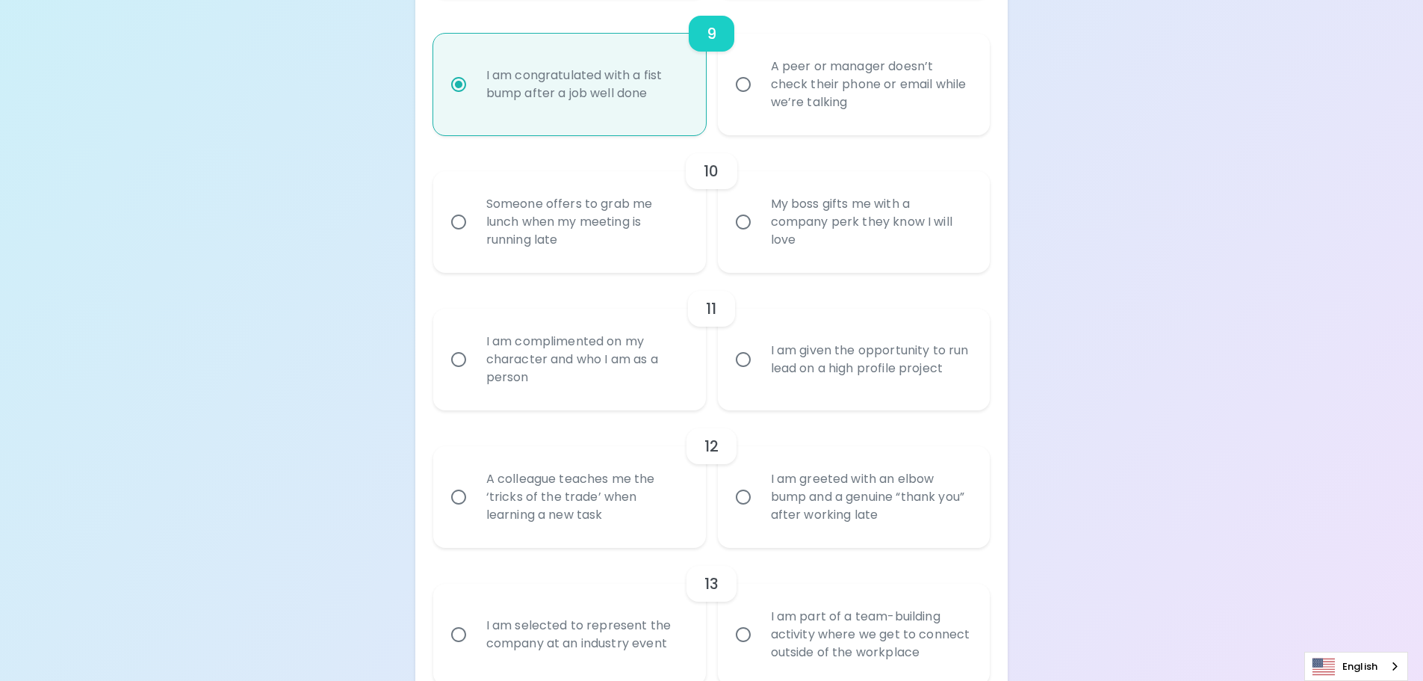
radio input "true"
click at [585, 200] on div "Someone offers to grab me lunch when my meeting is running late" at bounding box center [585, 220] width 223 height 90
click at [474, 204] on input "Someone offers to grab me lunch when my meeting is running late" at bounding box center [458, 219] width 31 height 31
radio input "false"
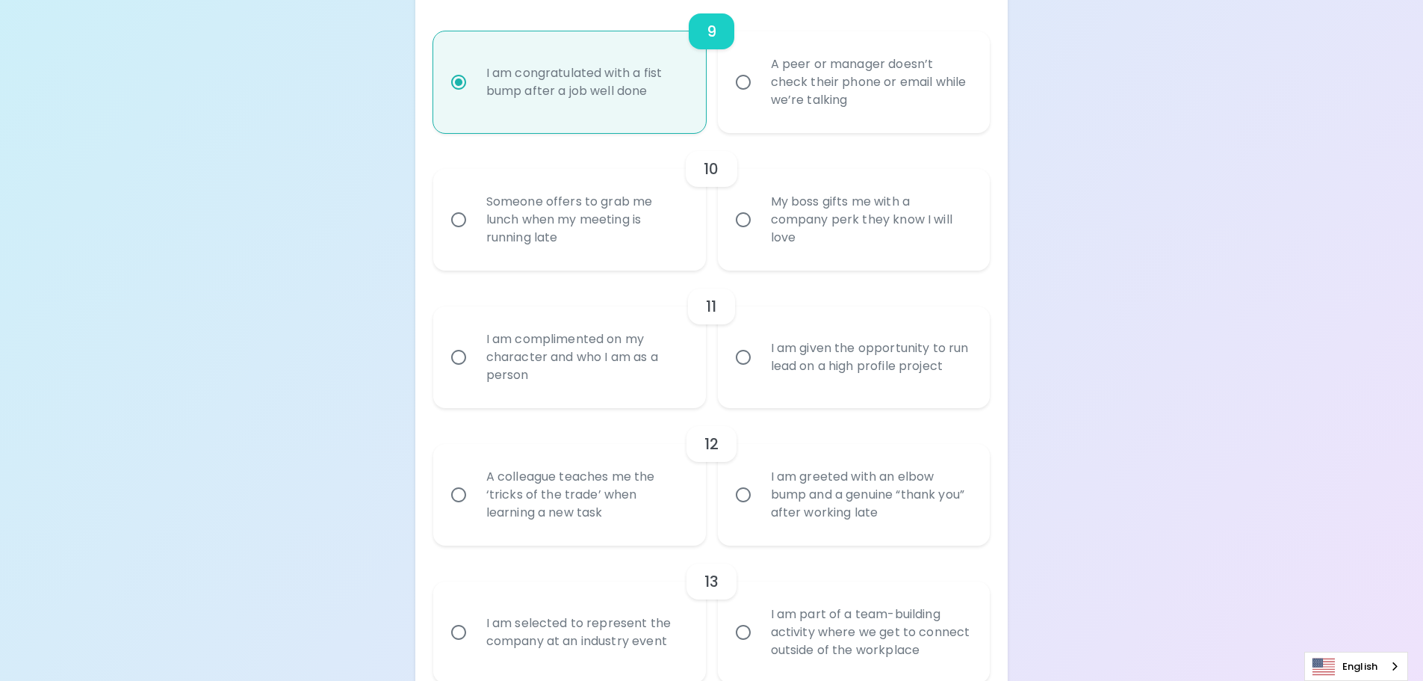
radio input "false"
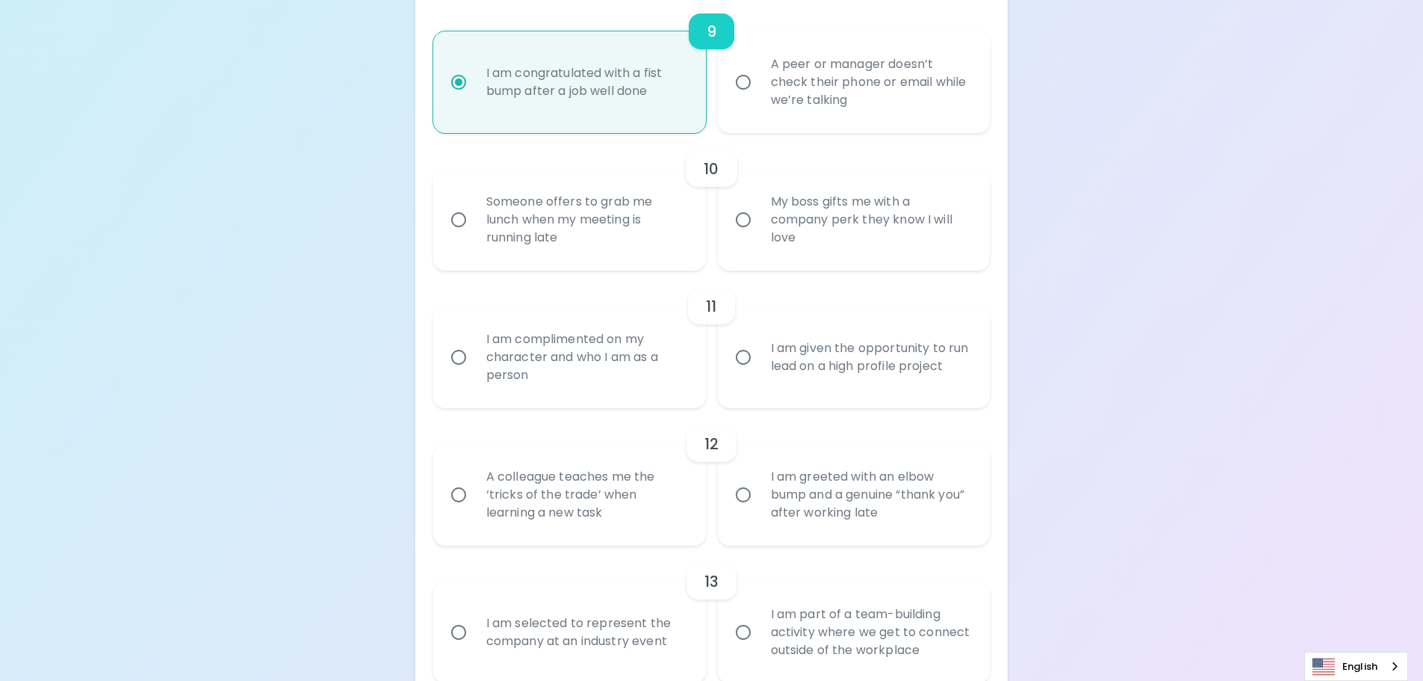
radio input "true"
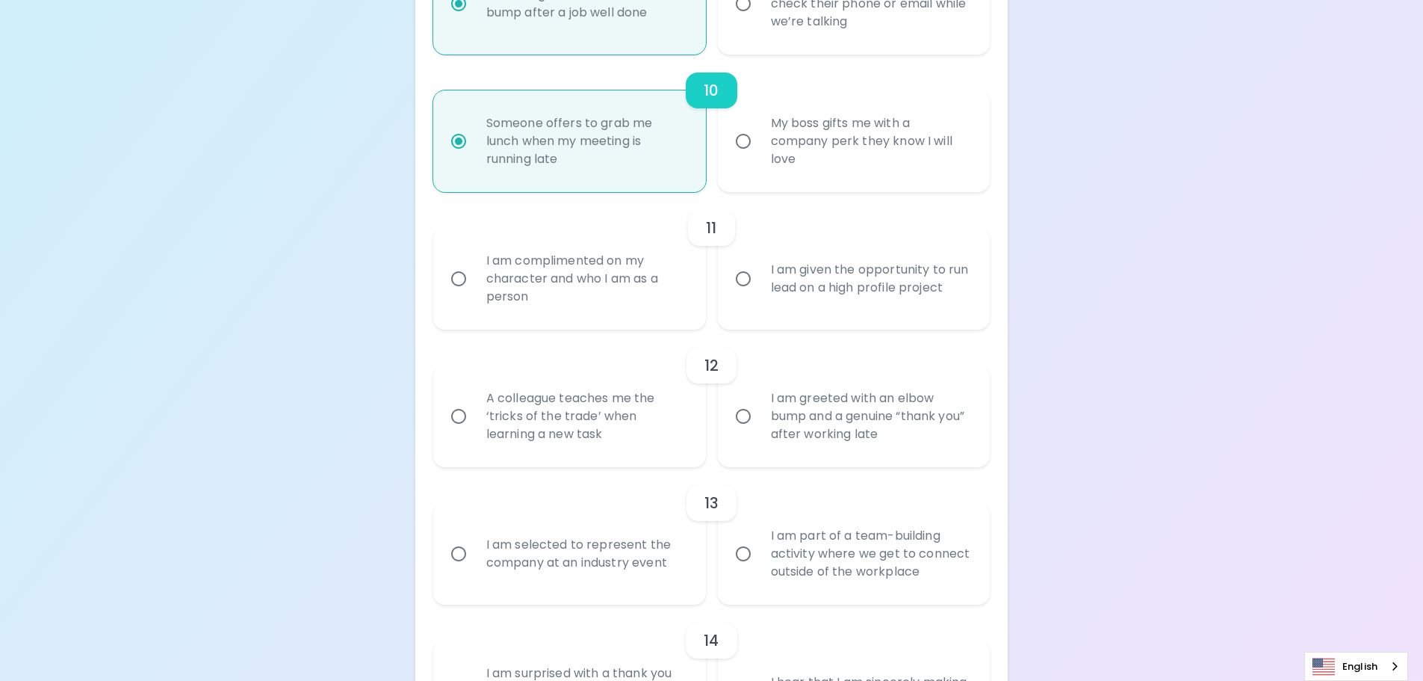
scroll to position [1541, 0]
radio input "true"
click at [902, 285] on div "I am given the opportunity to run lead on a high profile project" at bounding box center [870, 278] width 223 height 72
click at [759, 285] on input "I am given the opportunity to run lead on a high profile project" at bounding box center [743, 277] width 31 height 31
radio input "false"
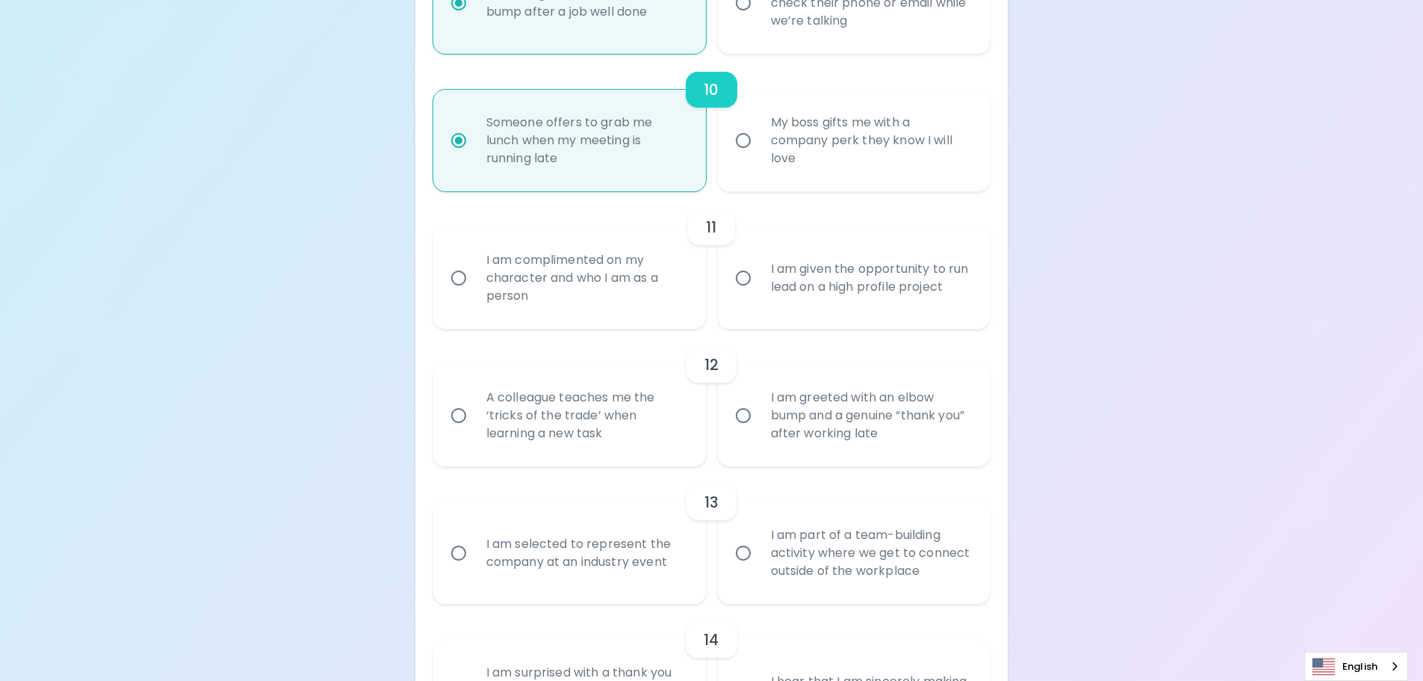
radio input "false"
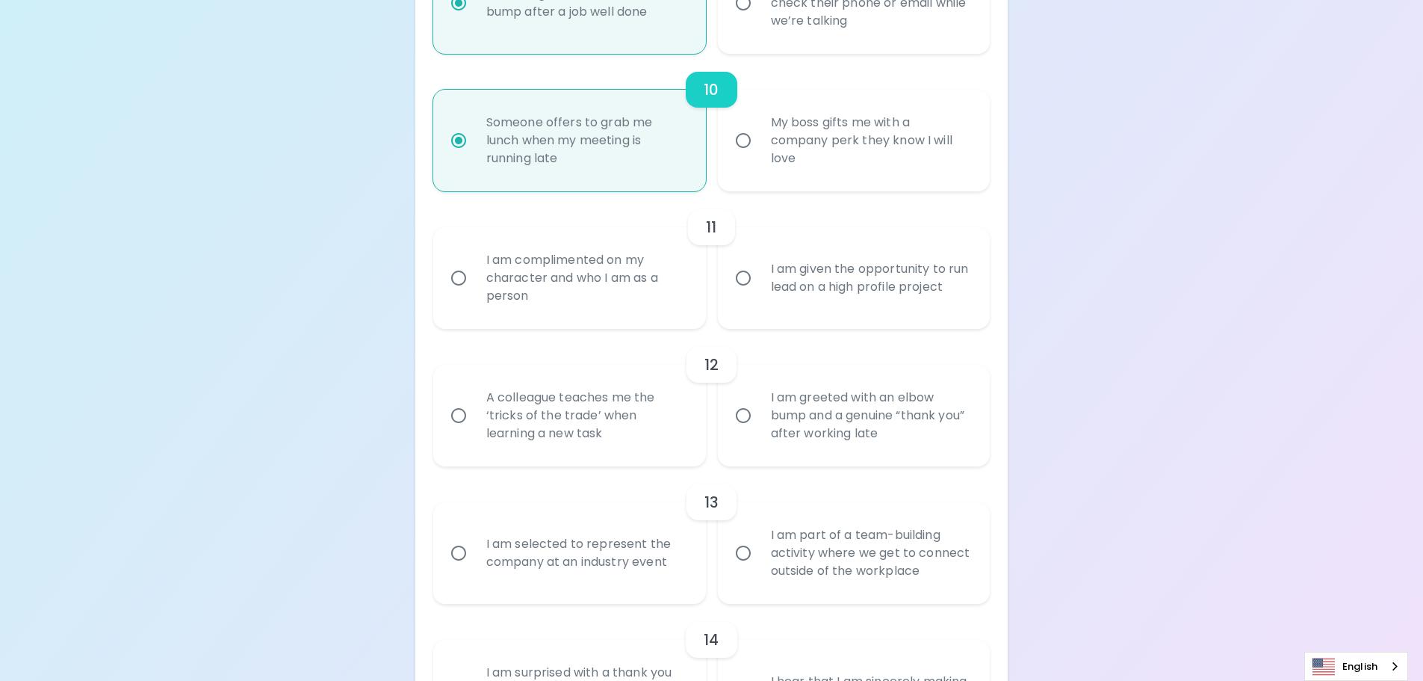
radio input "false"
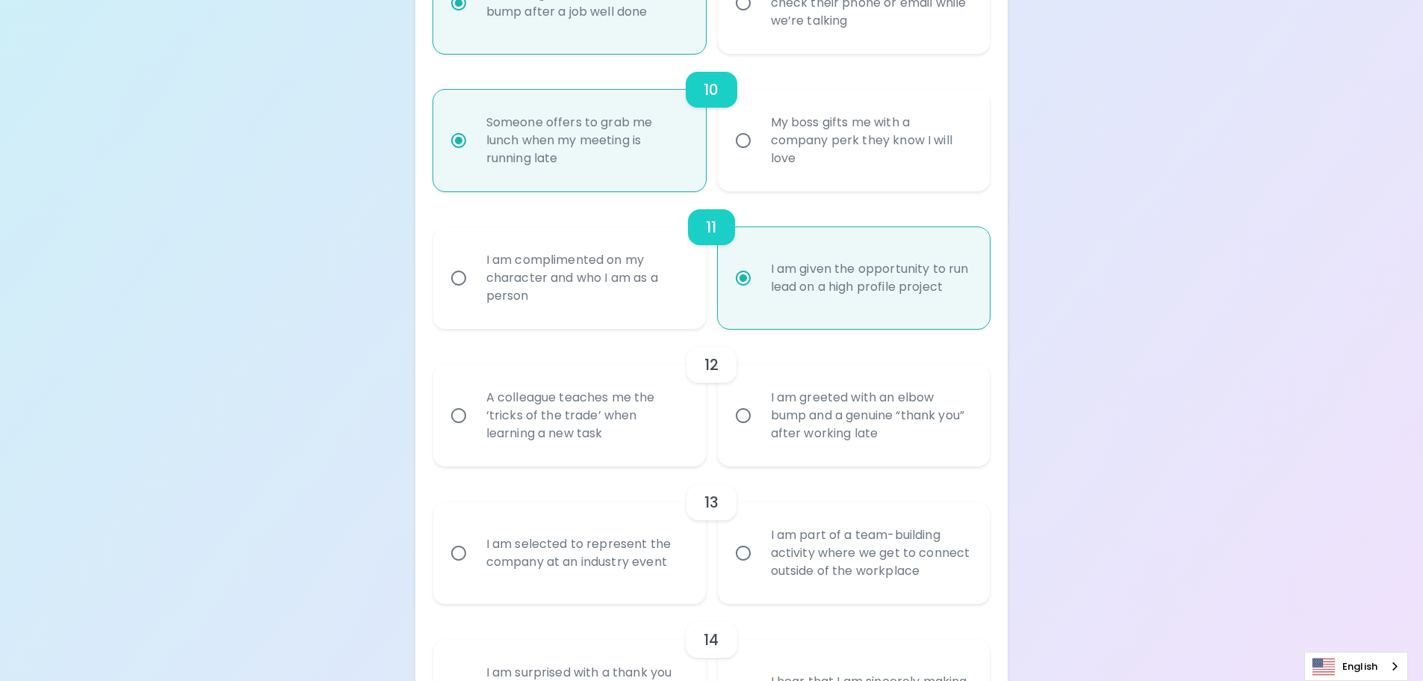
scroll to position [1661, 0]
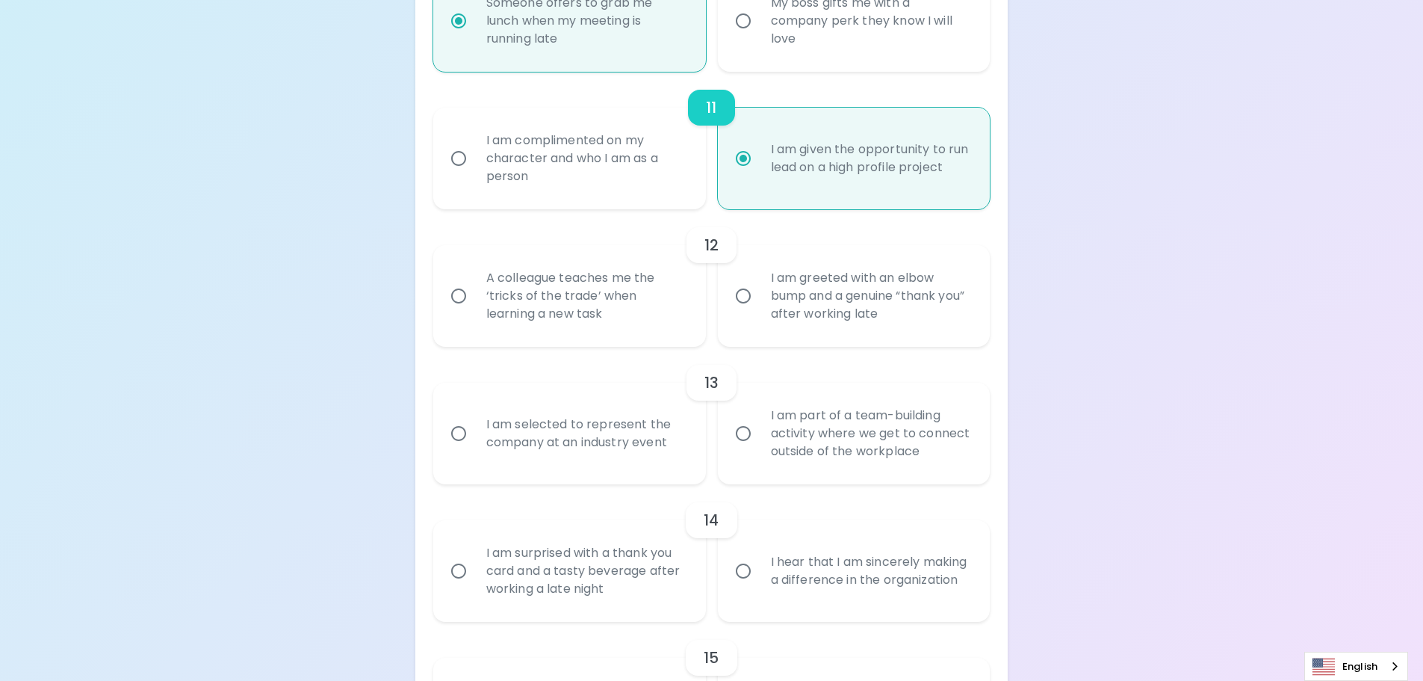
radio input "true"
click at [917, 306] on div "I am greeted with an elbow bump and a genuine “thank you” after working late" at bounding box center [870, 296] width 223 height 90
click at [759, 306] on input "I am greeted with an elbow bump and a genuine “thank you” after working late" at bounding box center [743, 295] width 31 height 31
radio input "false"
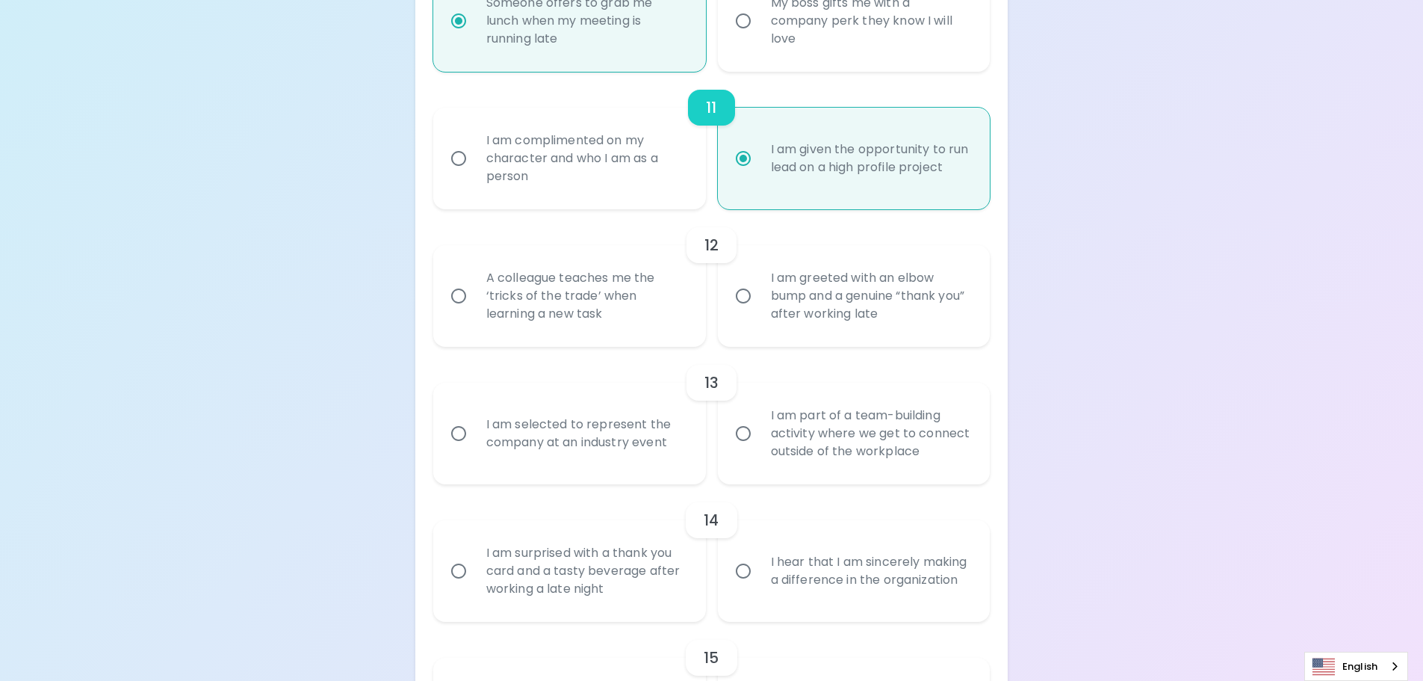
radio input "false"
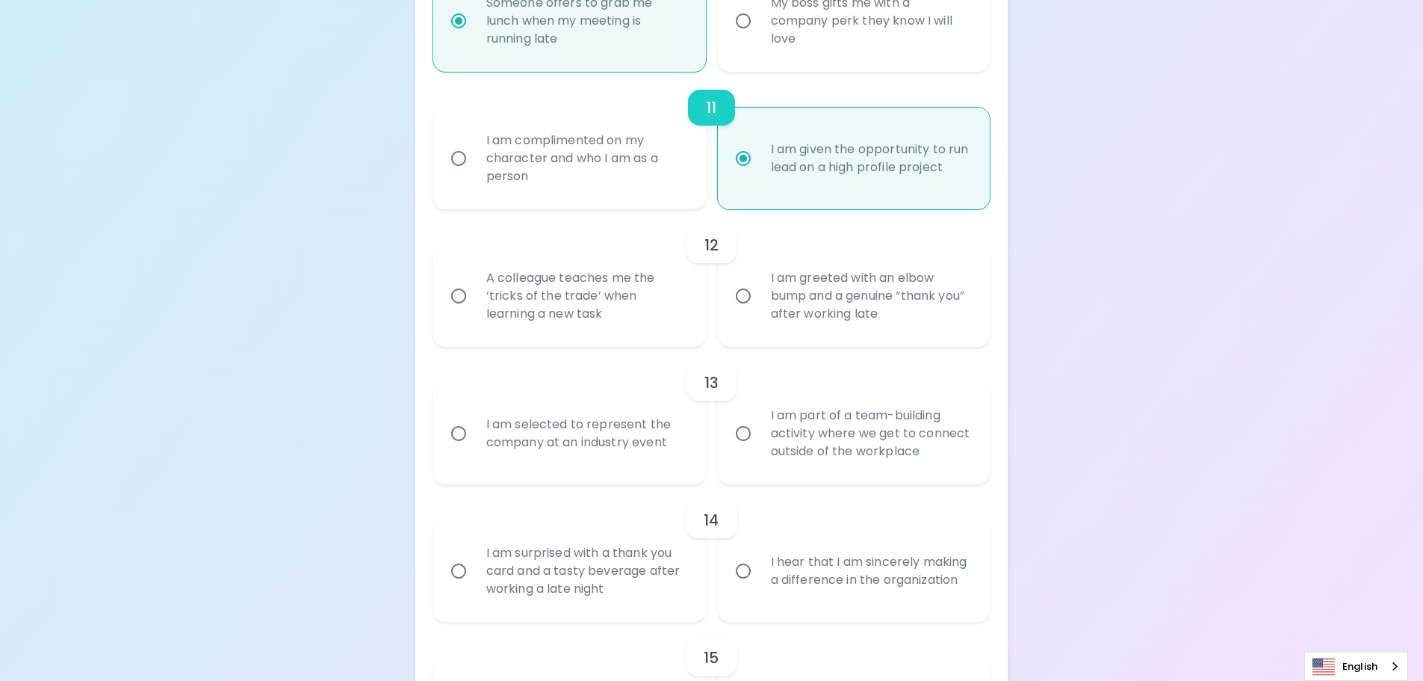
radio input "false"
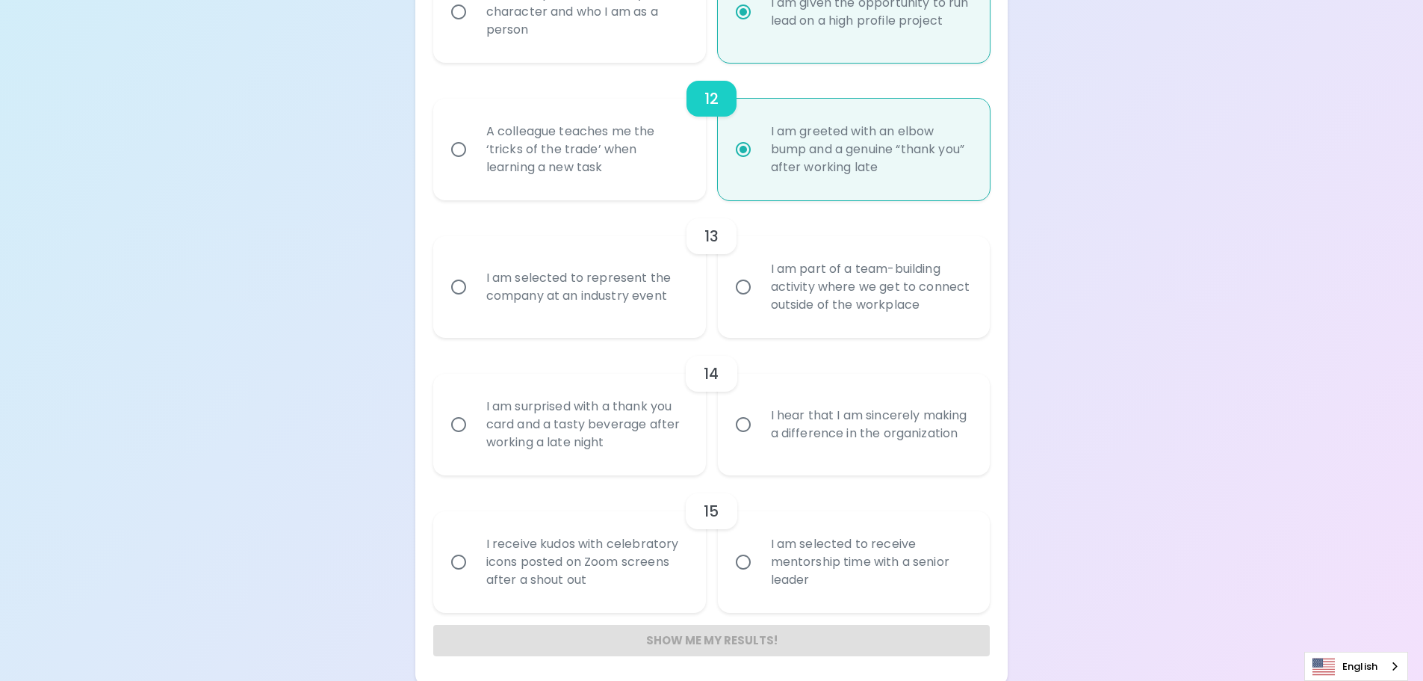
scroll to position [1812, 0]
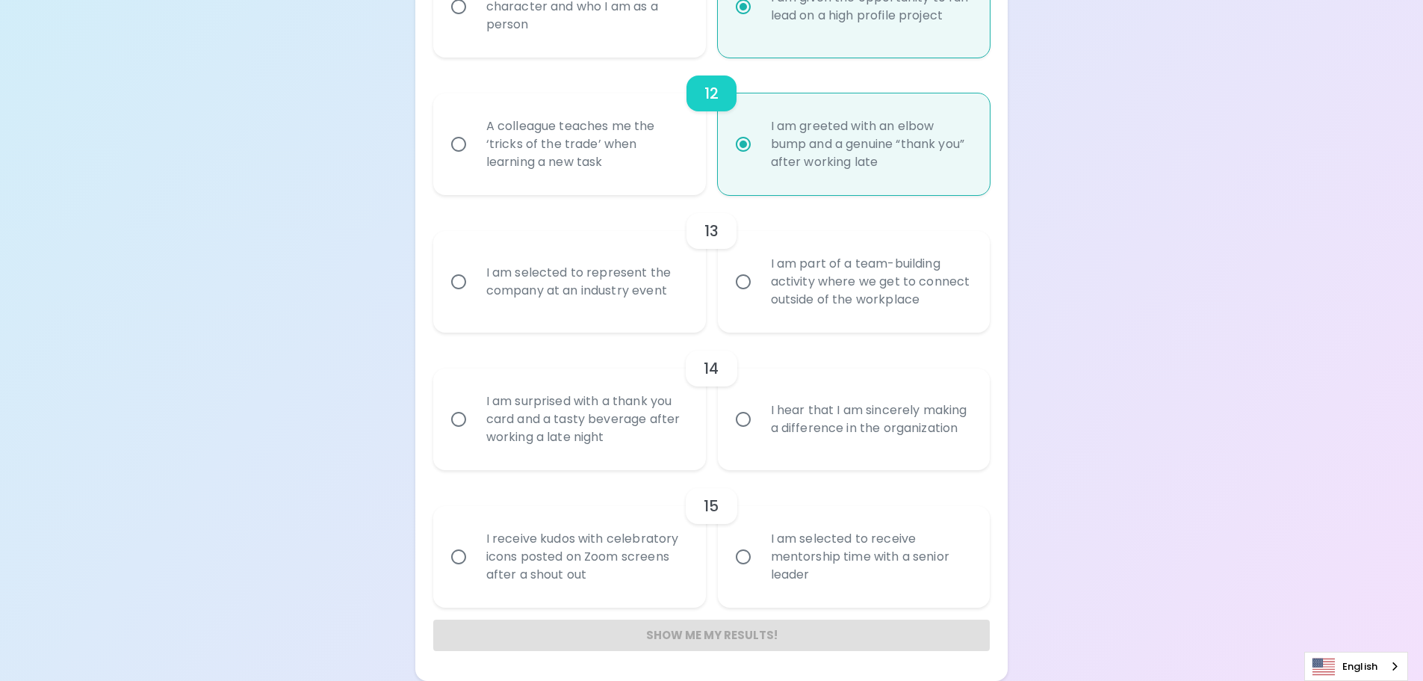
radio input "true"
click at [642, 285] on div "I am selected to represent the company at an industry event" at bounding box center [585, 282] width 223 height 72
click at [474, 285] on input "I am selected to represent the company at an industry event" at bounding box center [458, 281] width 31 height 31
radio input "false"
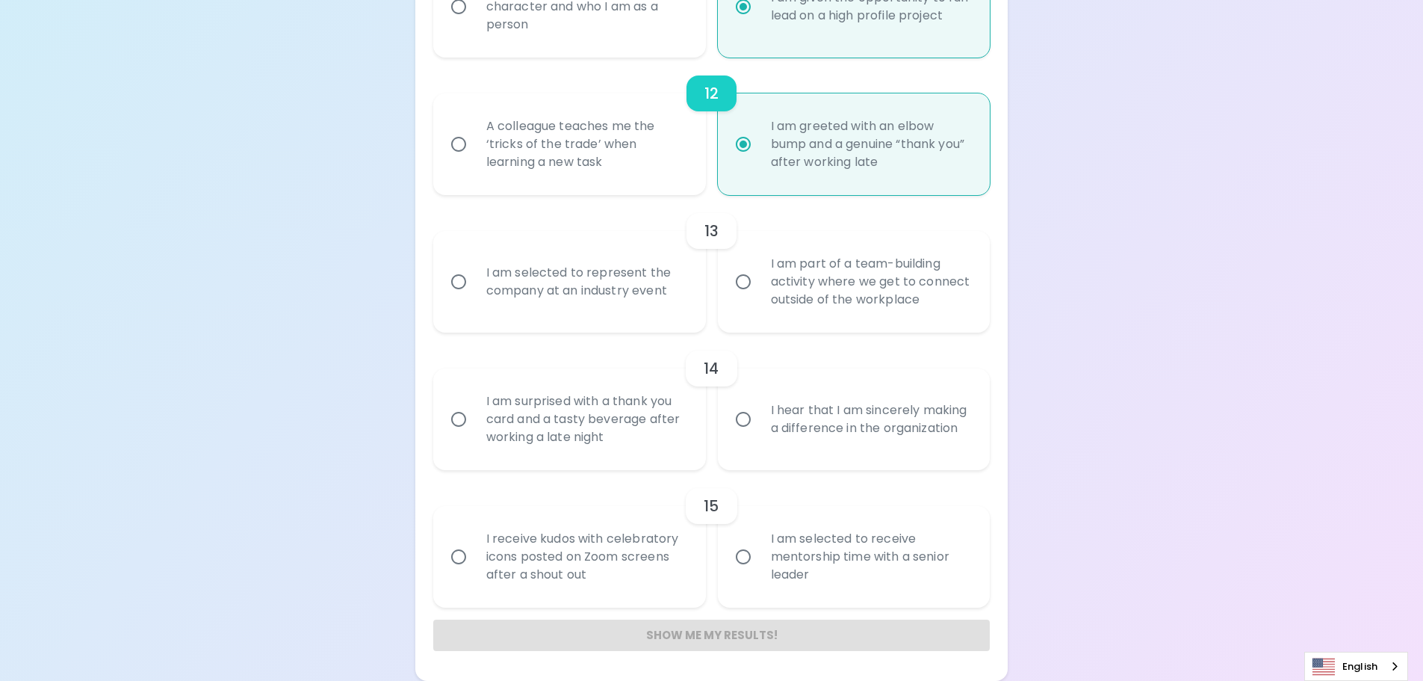
radio input "false"
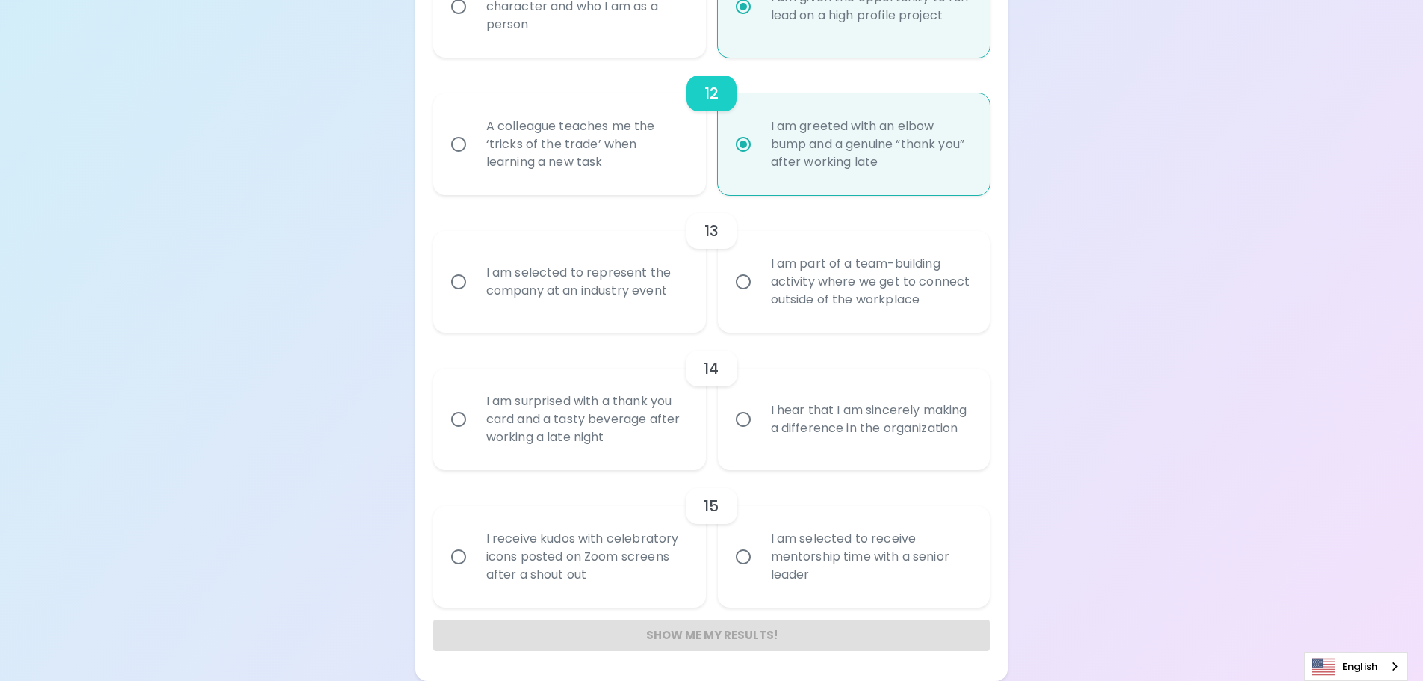
radio input "false"
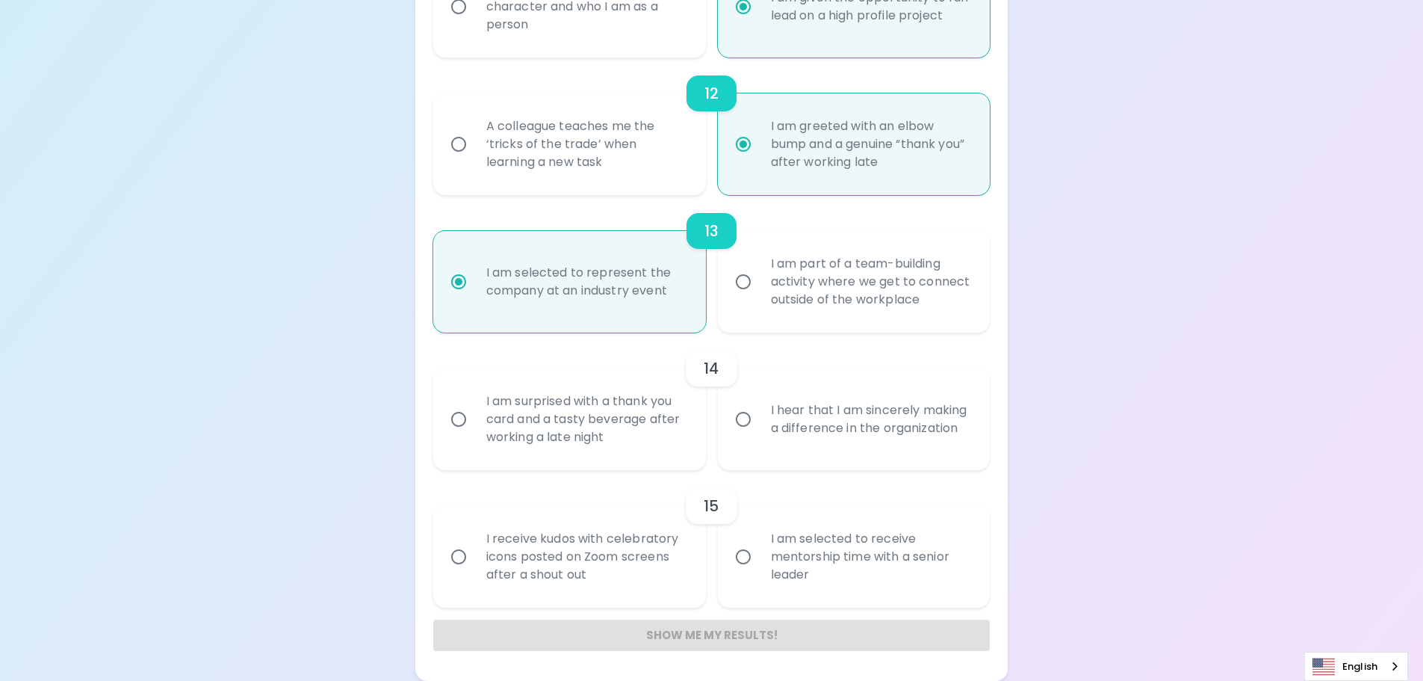
radio input "true"
click at [817, 436] on div "I hear that I am sincerely making a difference in the organization" at bounding box center [870, 419] width 223 height 72
click at [759, 435] on input "I hear that I am sincerely making a difference in the organization" at bounding box center [743, 418] width 31 height 31
radio input "false"
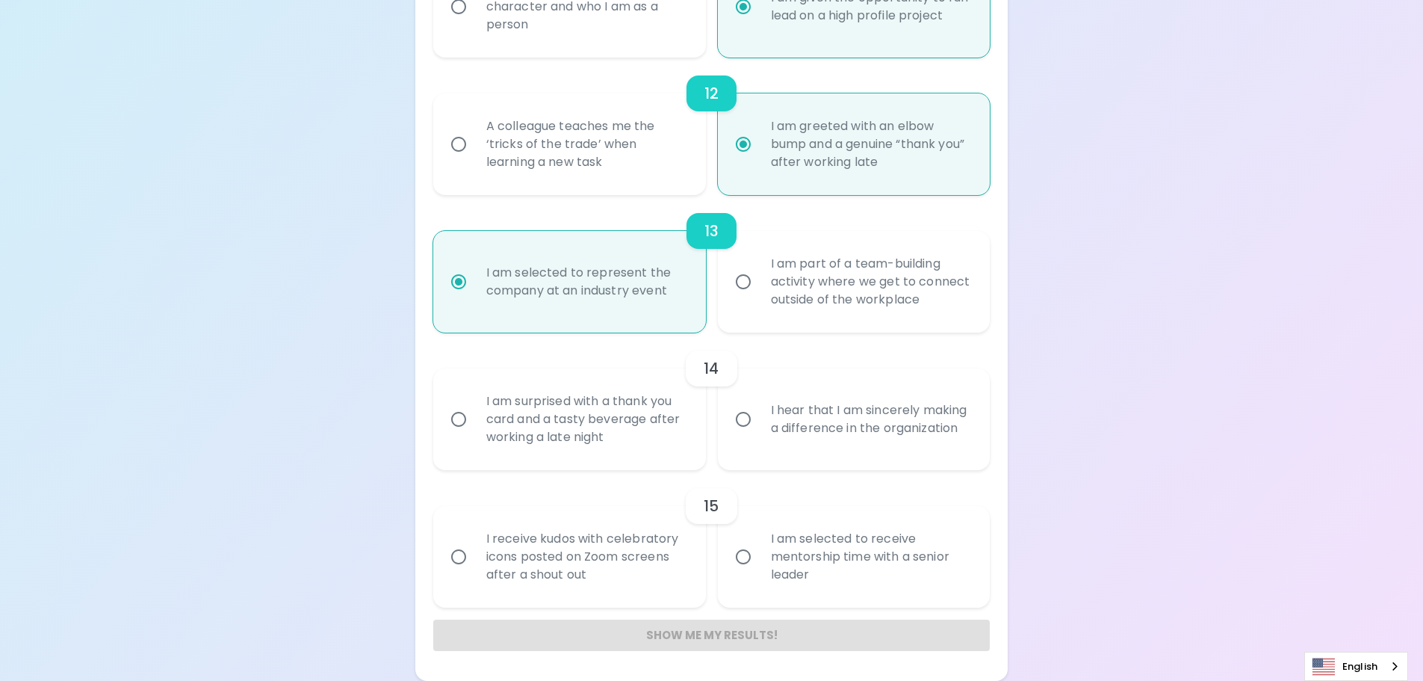
radio input "false"
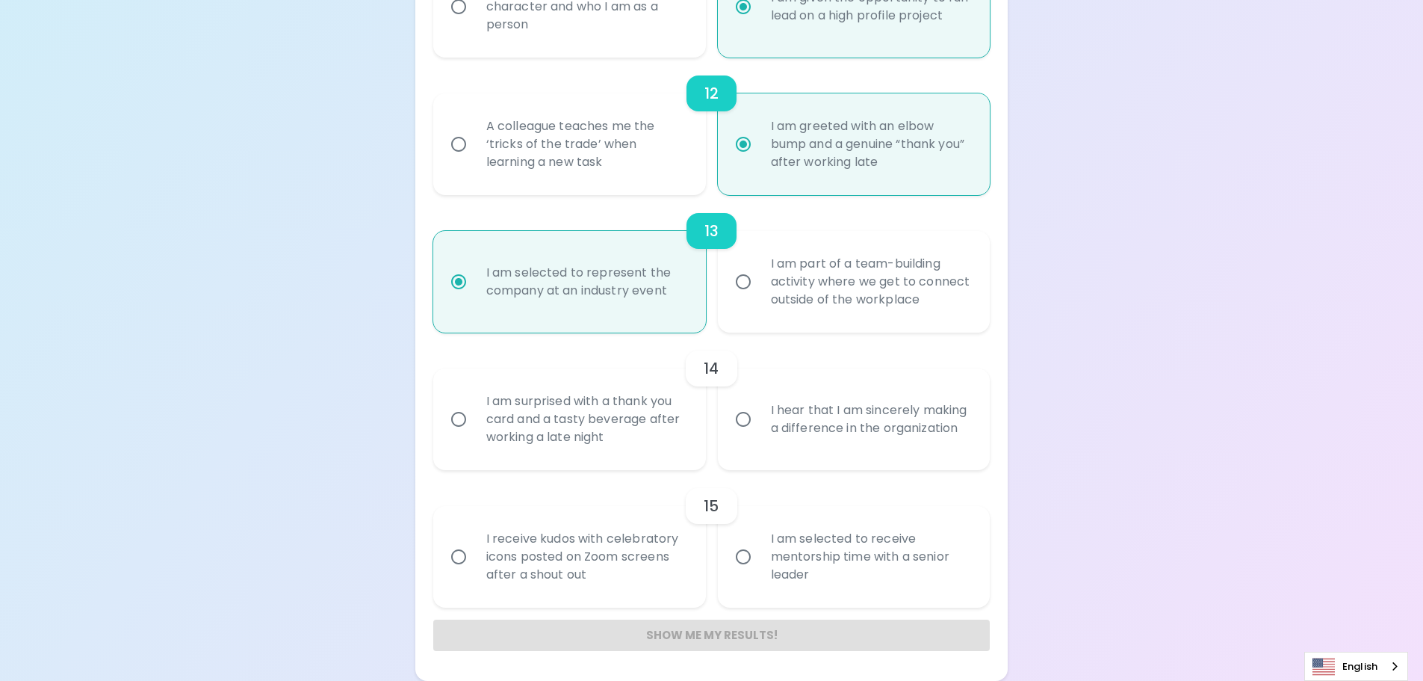
radio input "false"
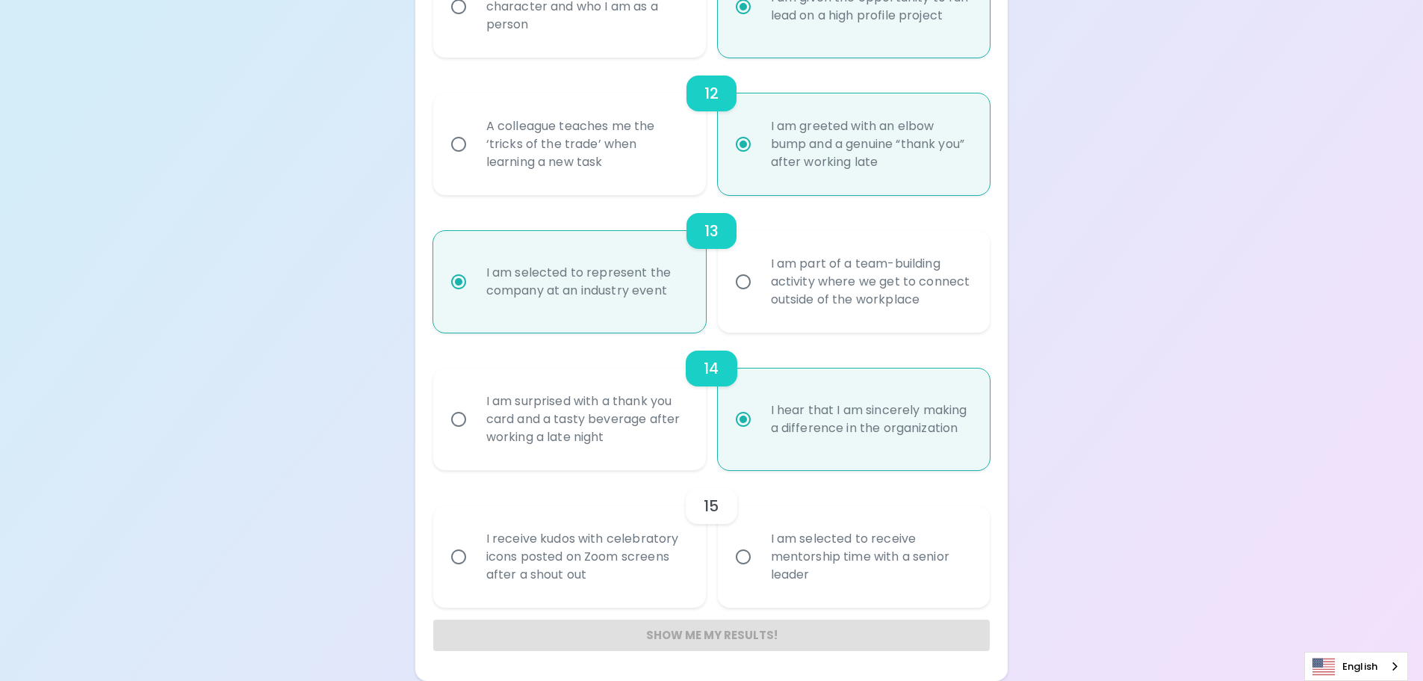
radio input "true"
click at [866, 550] on div "I am selected to receive mentorship time with a senior leader" at bounding box center [870, 557] width 223 height 90
click at [759, 550] on input "I am selected to receive mentorship time with a senior leader" at bounding box center [743, 556] width 31 height 31
radio input "false"
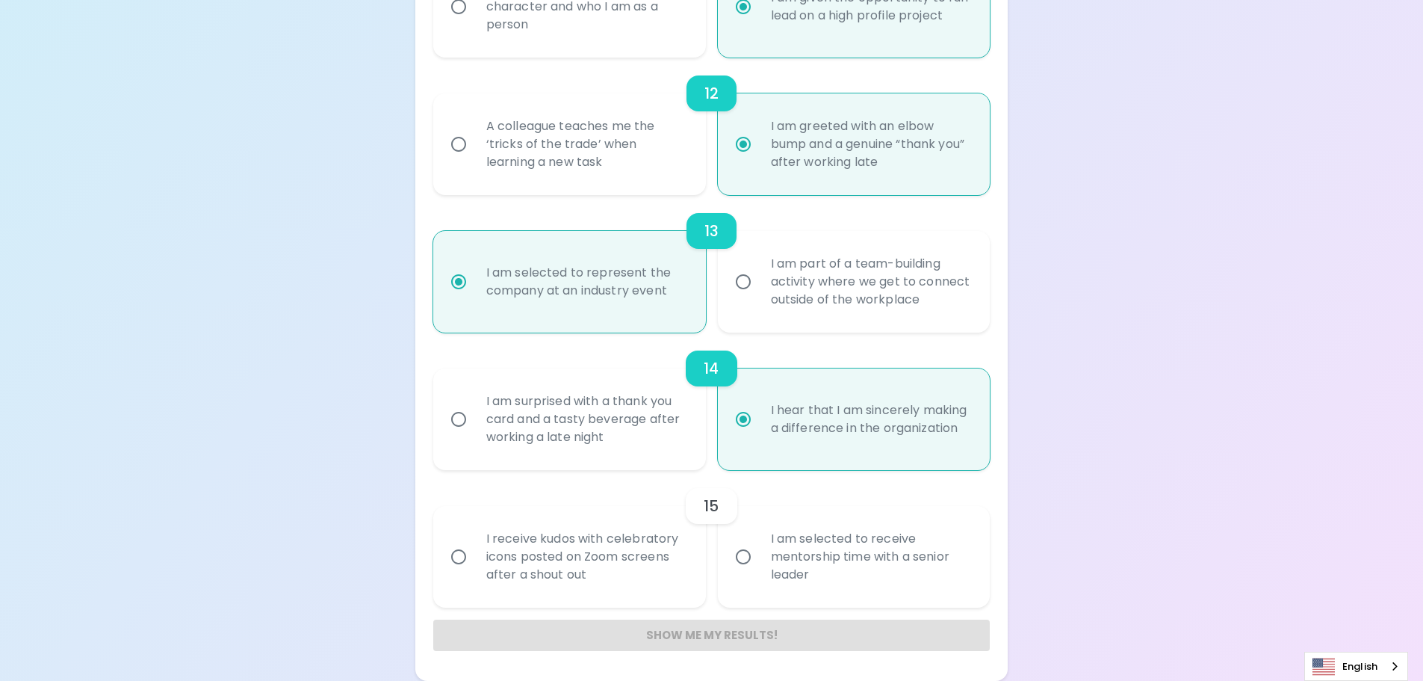
radio input "false"
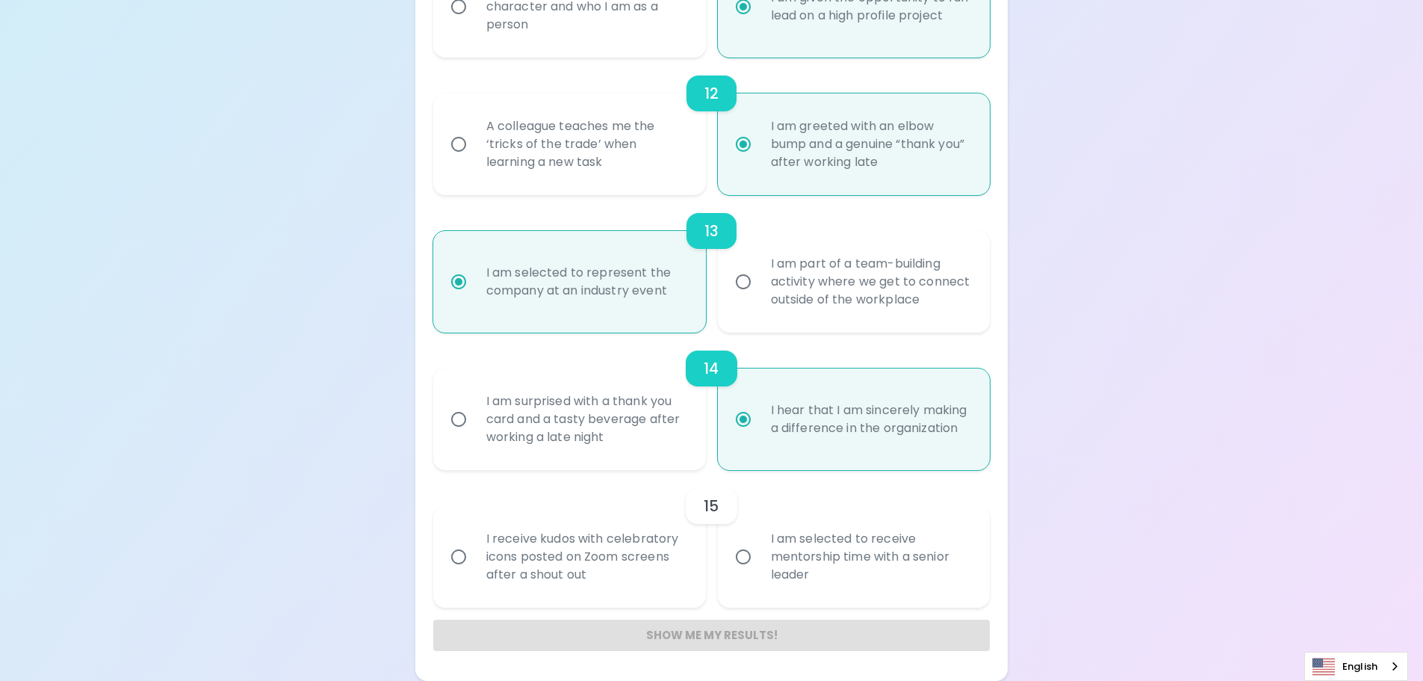
radio input "false"
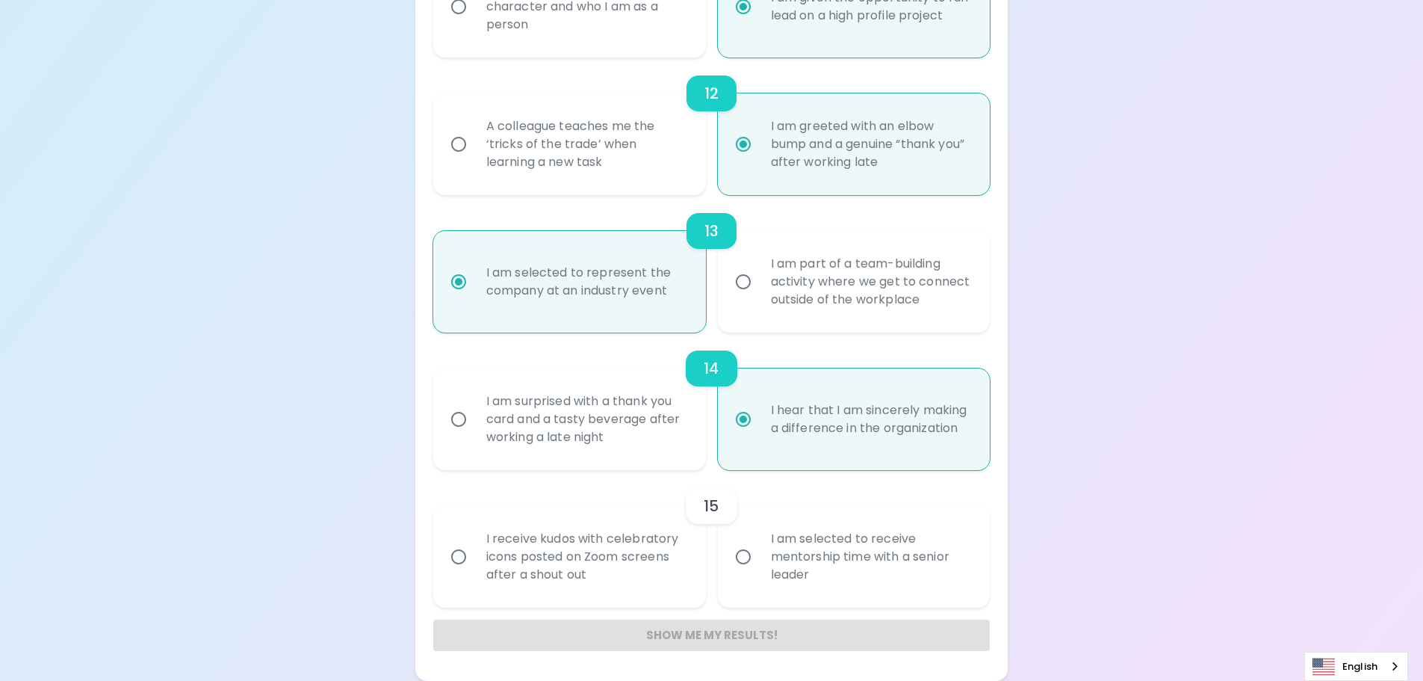
radio input "false"
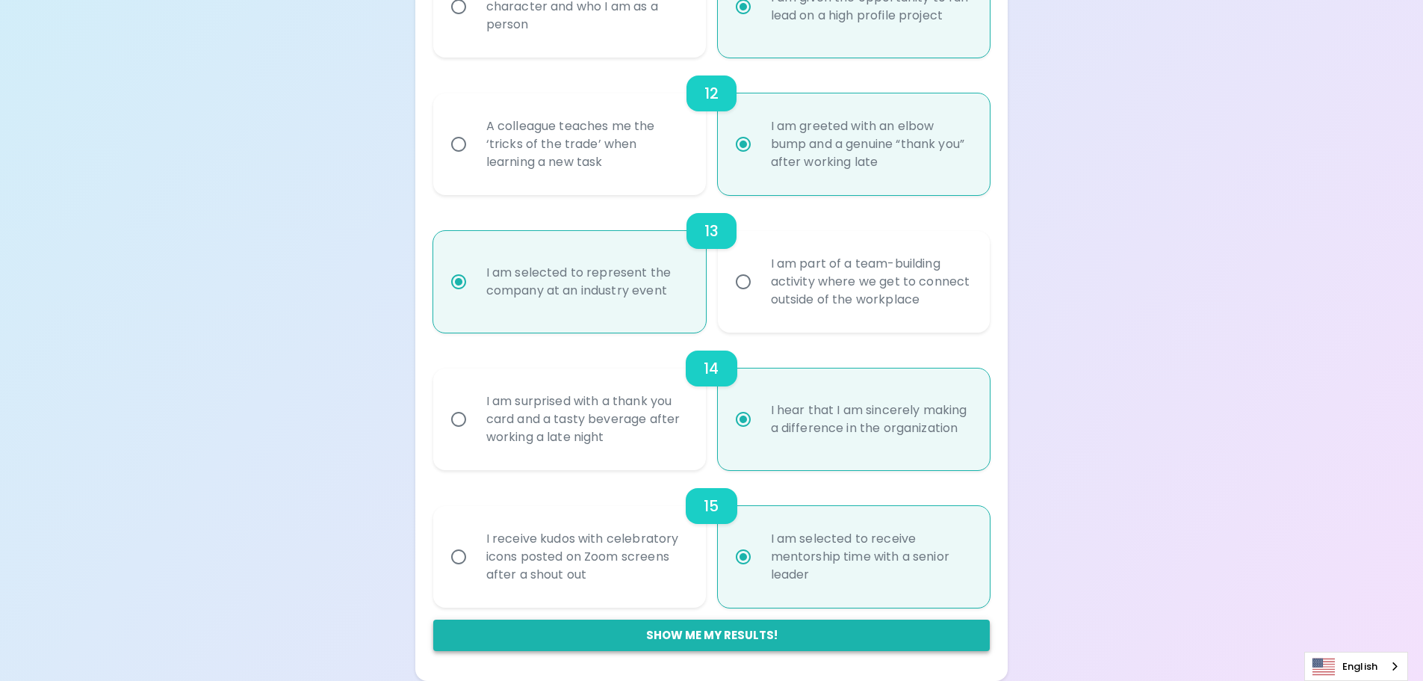
radio input "true"
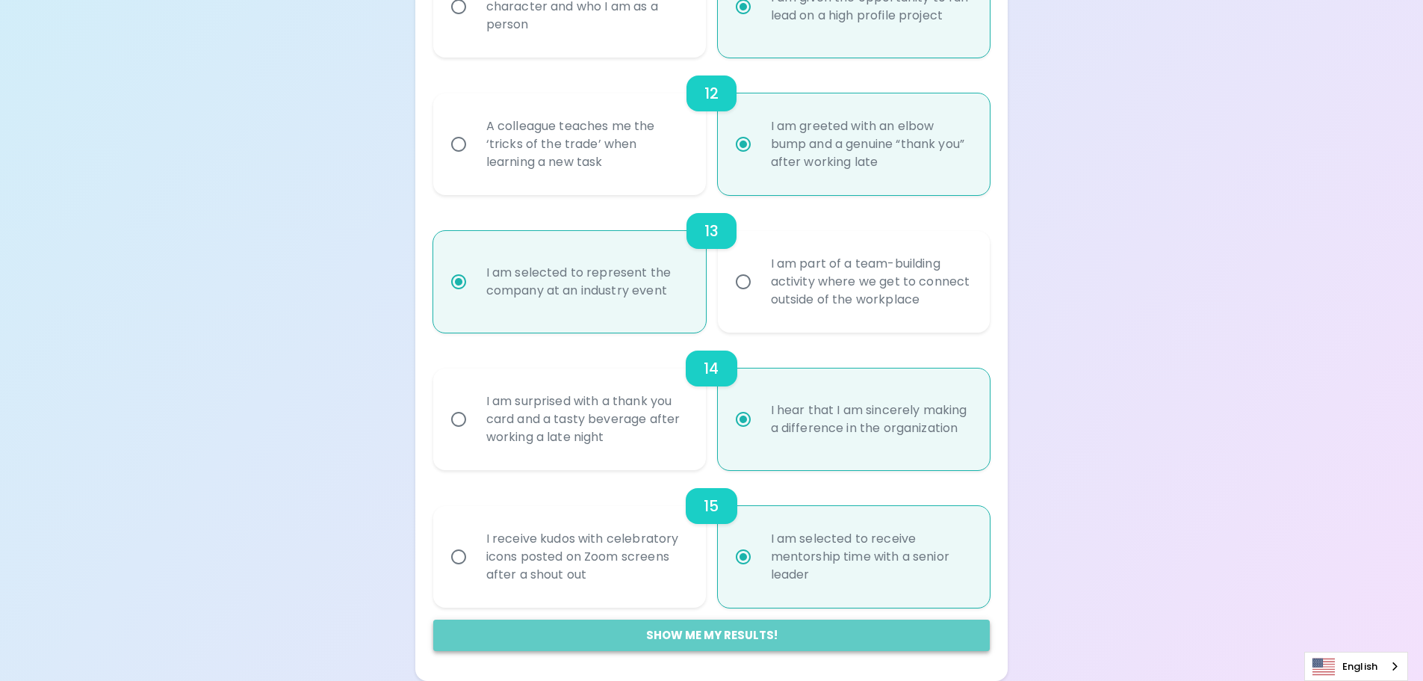
click at [765, 635] on button "Show me my results!" at bounding box center [711, 634] width 557 height 31
radio input "false"
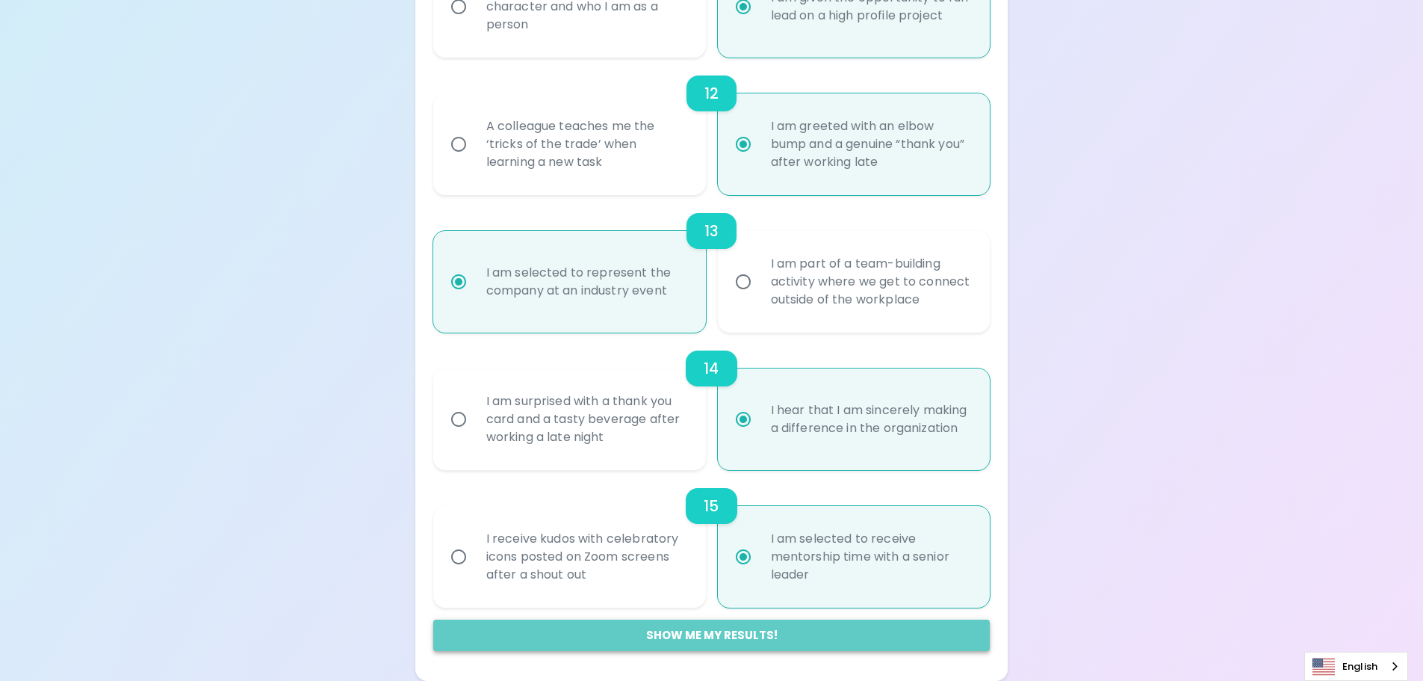
radio input "false"
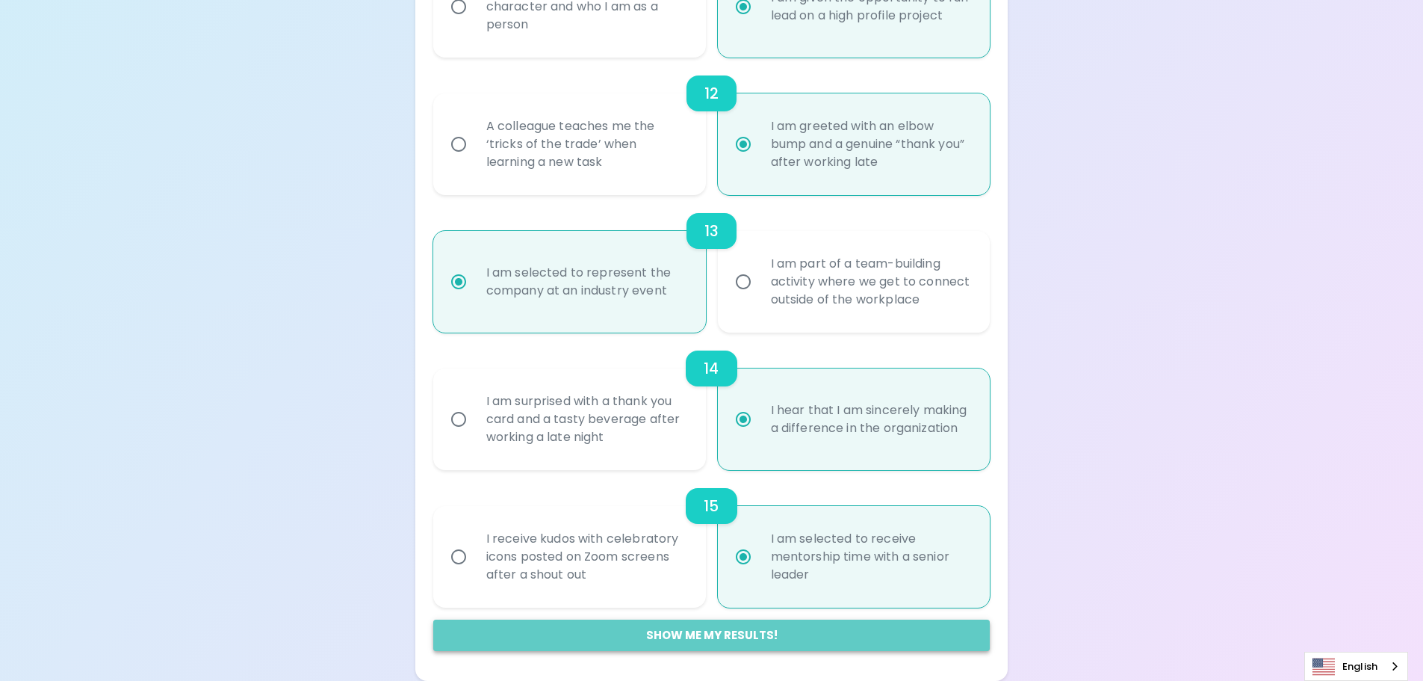
radio input "false"
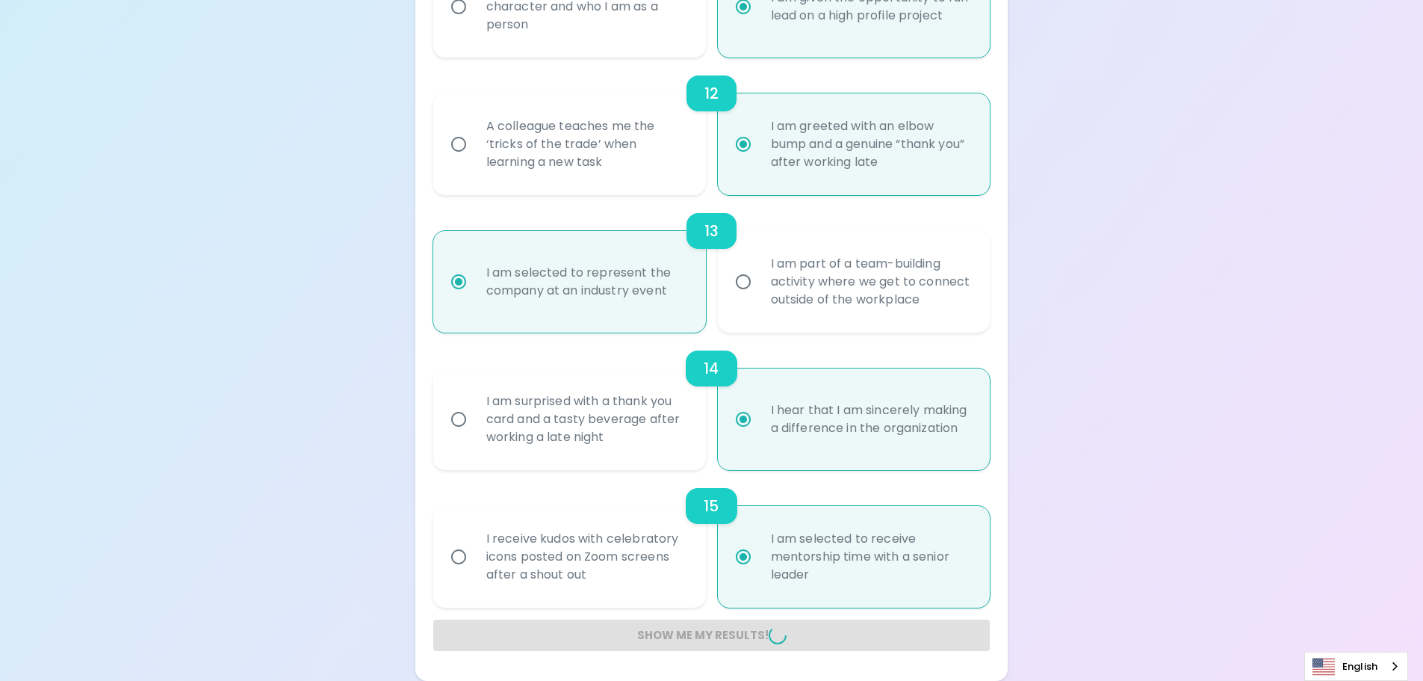
radio input "false"
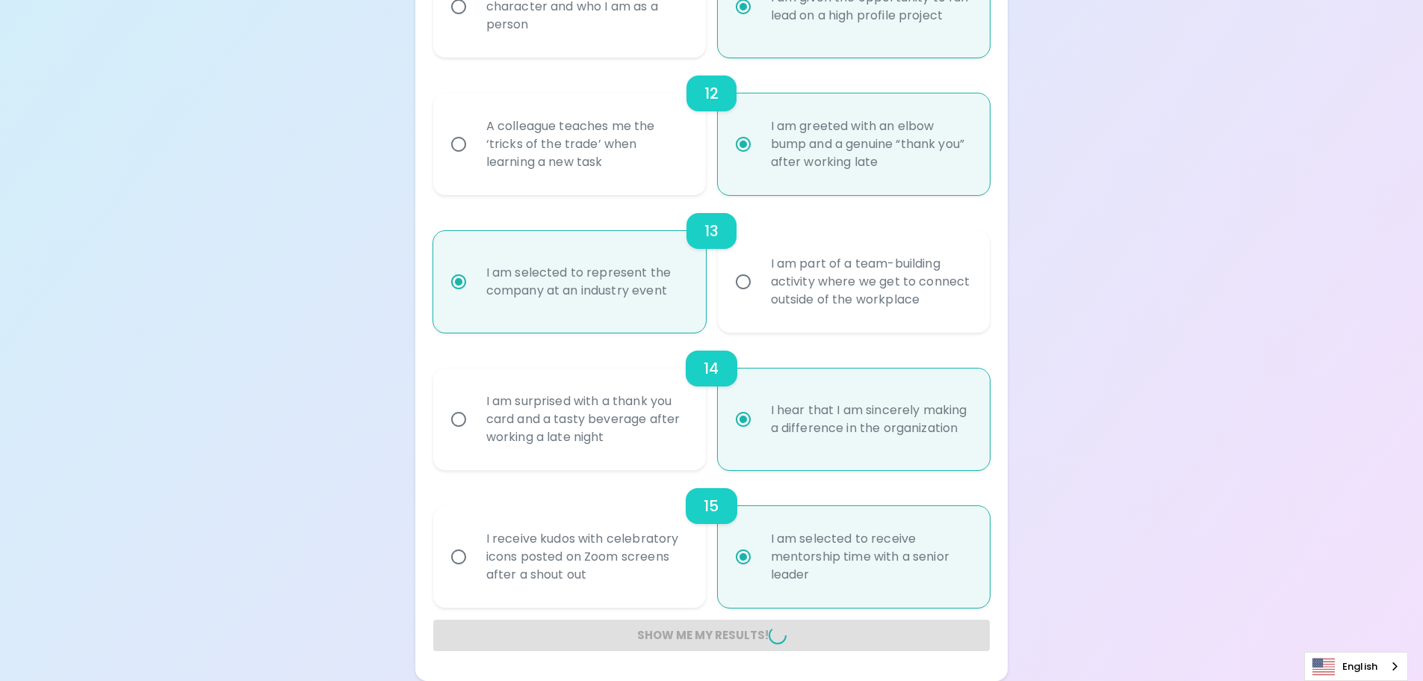
radio input "false"
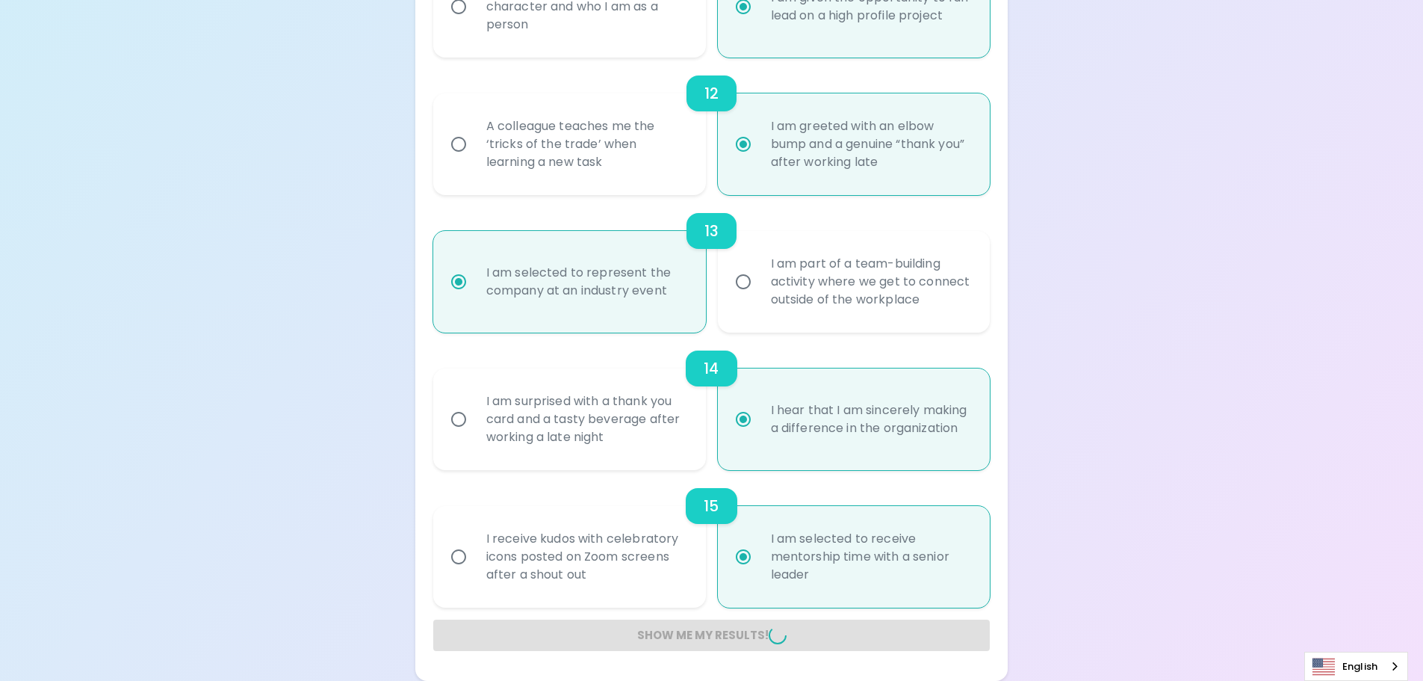
radio input "false"
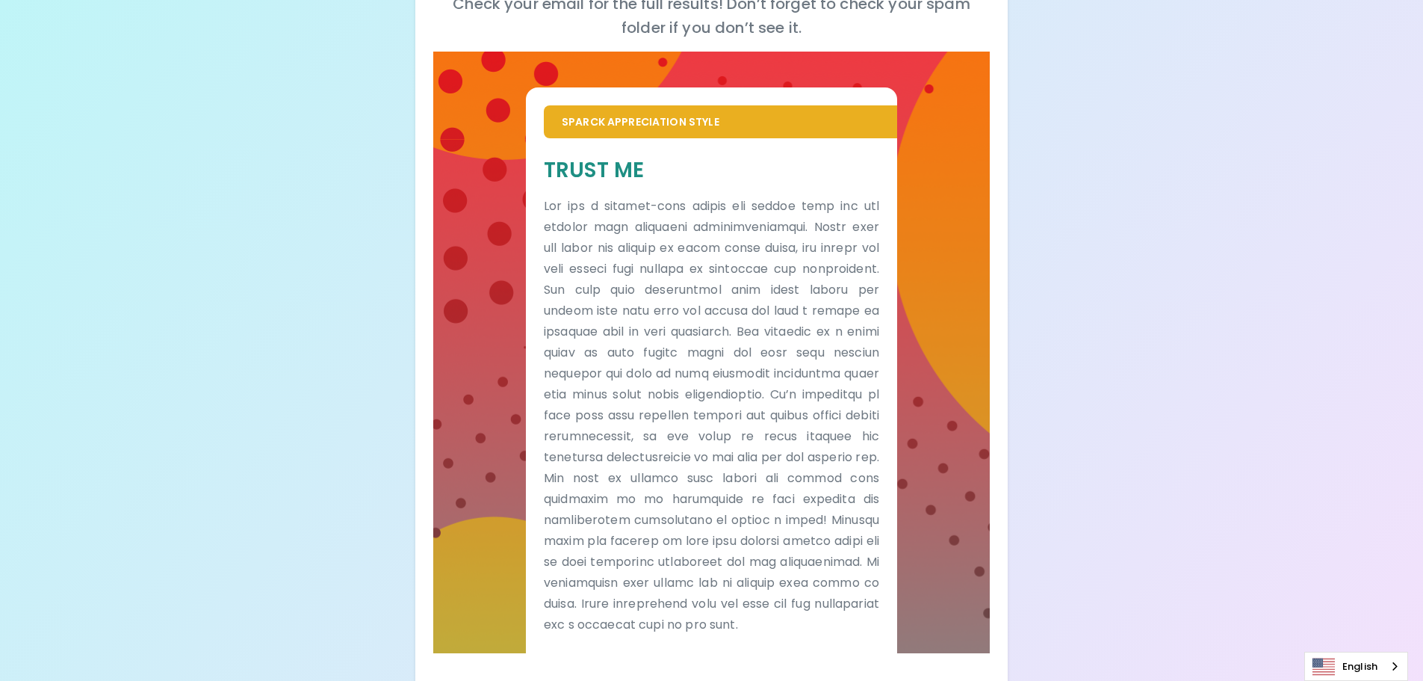
scroll to position [282, 0]
